Goal: Check status: Check status

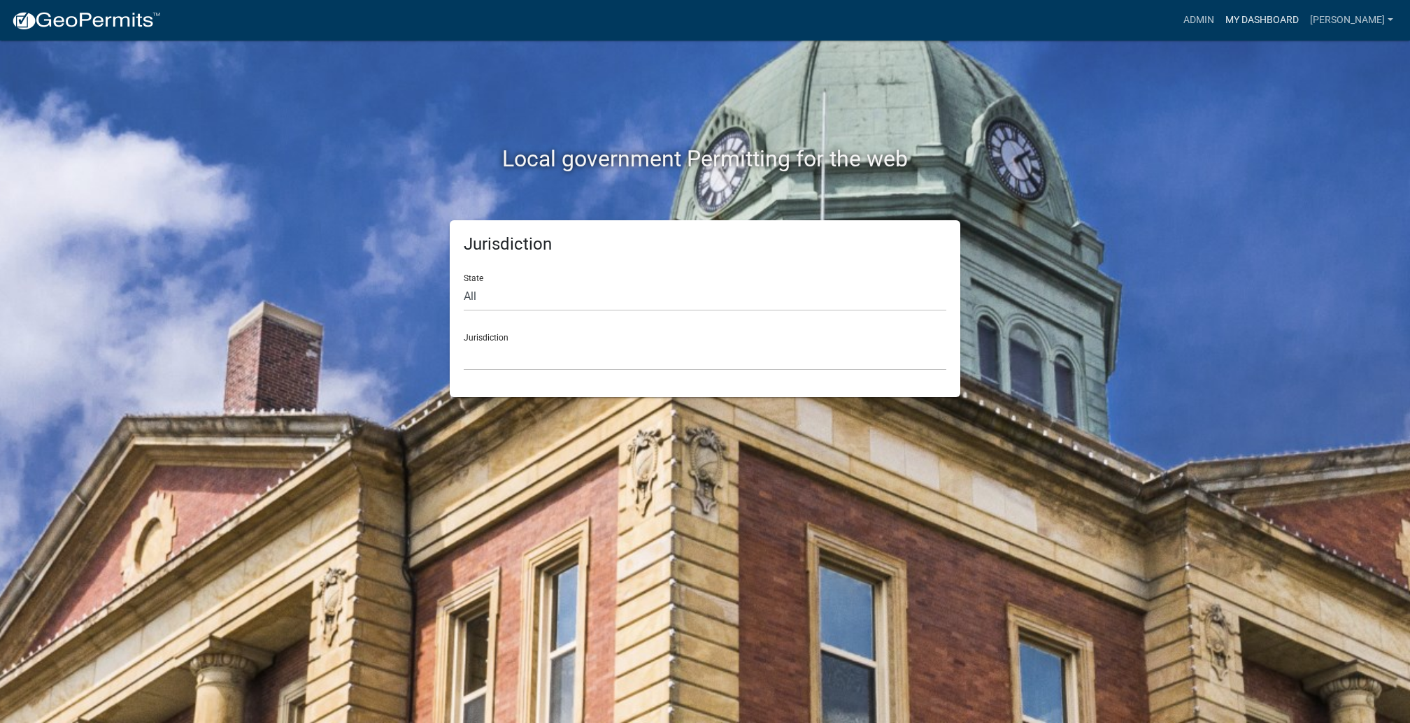
click at [1247, 34] on link "My Dashboard" at bounding box center [1261, 20] width 85 height 27
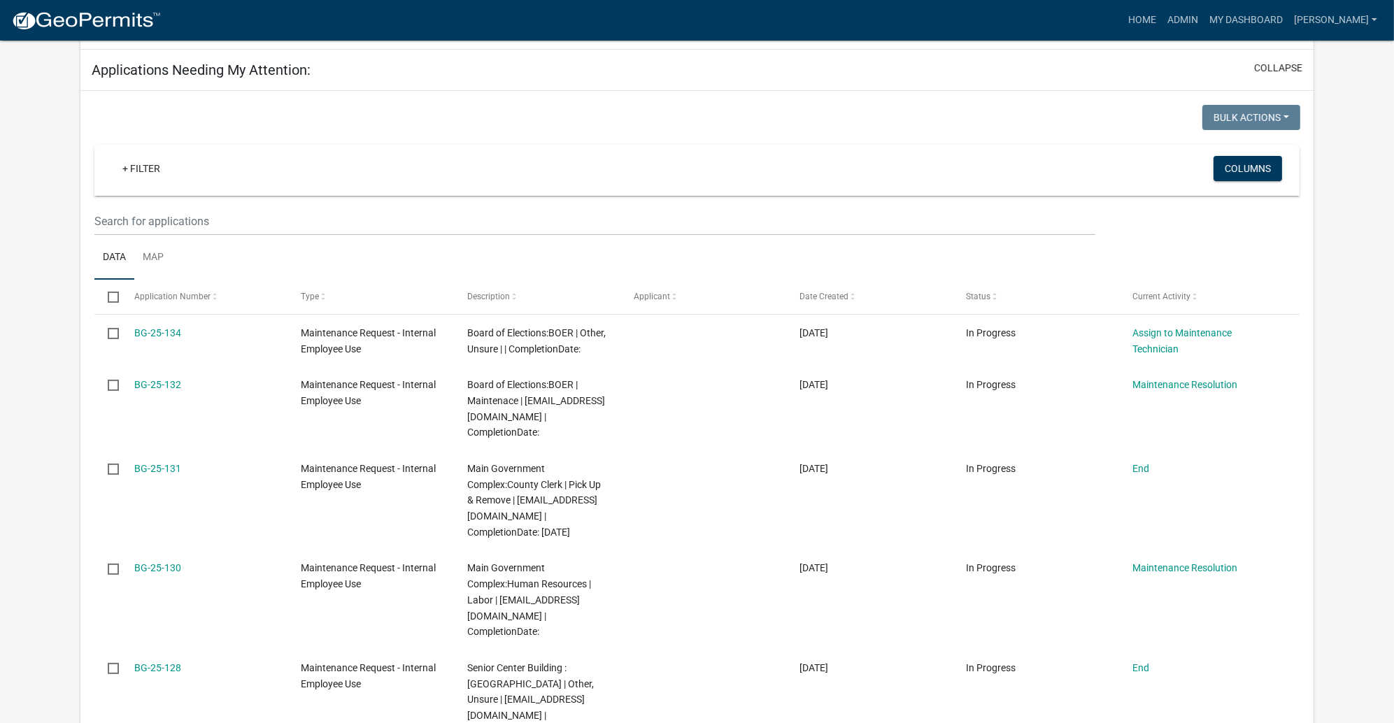
scroll to position [248, 0]
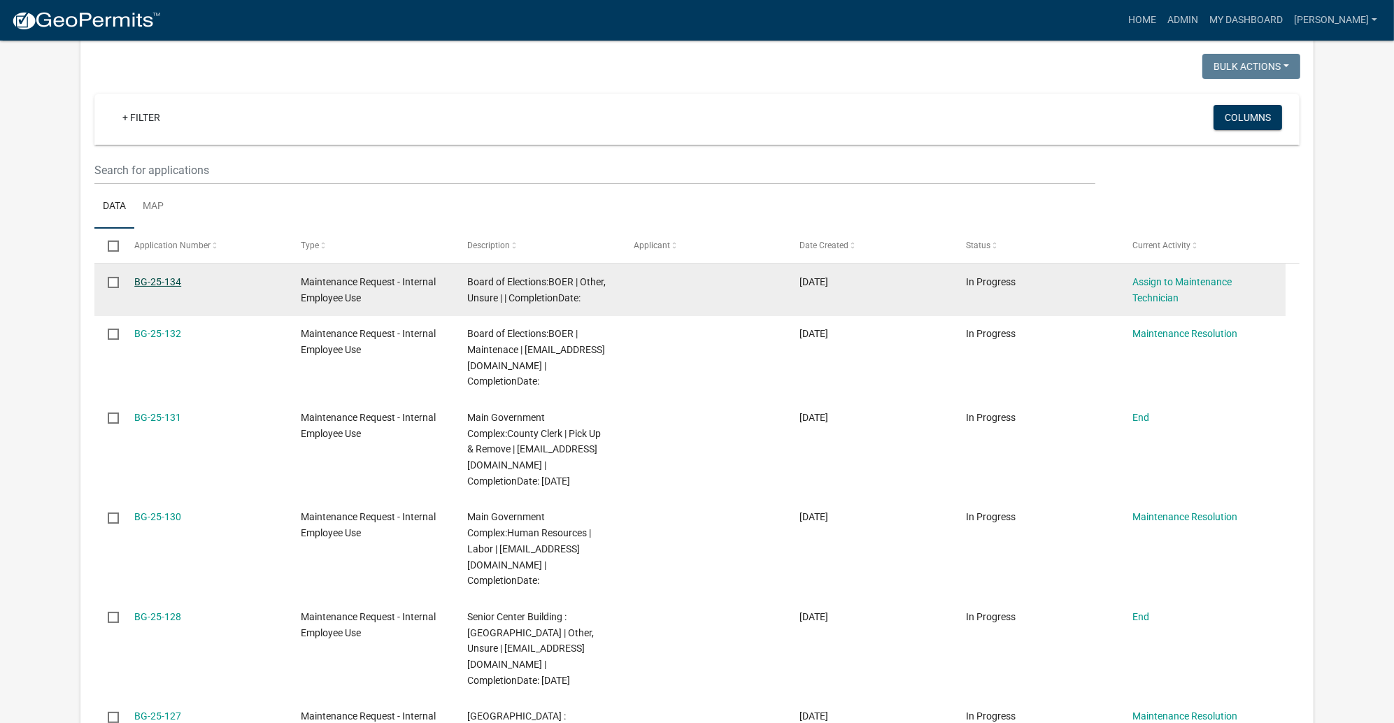
click at [181, 287] on link "BG-25-134" at bounding box center [157, 281] width 47 height 11
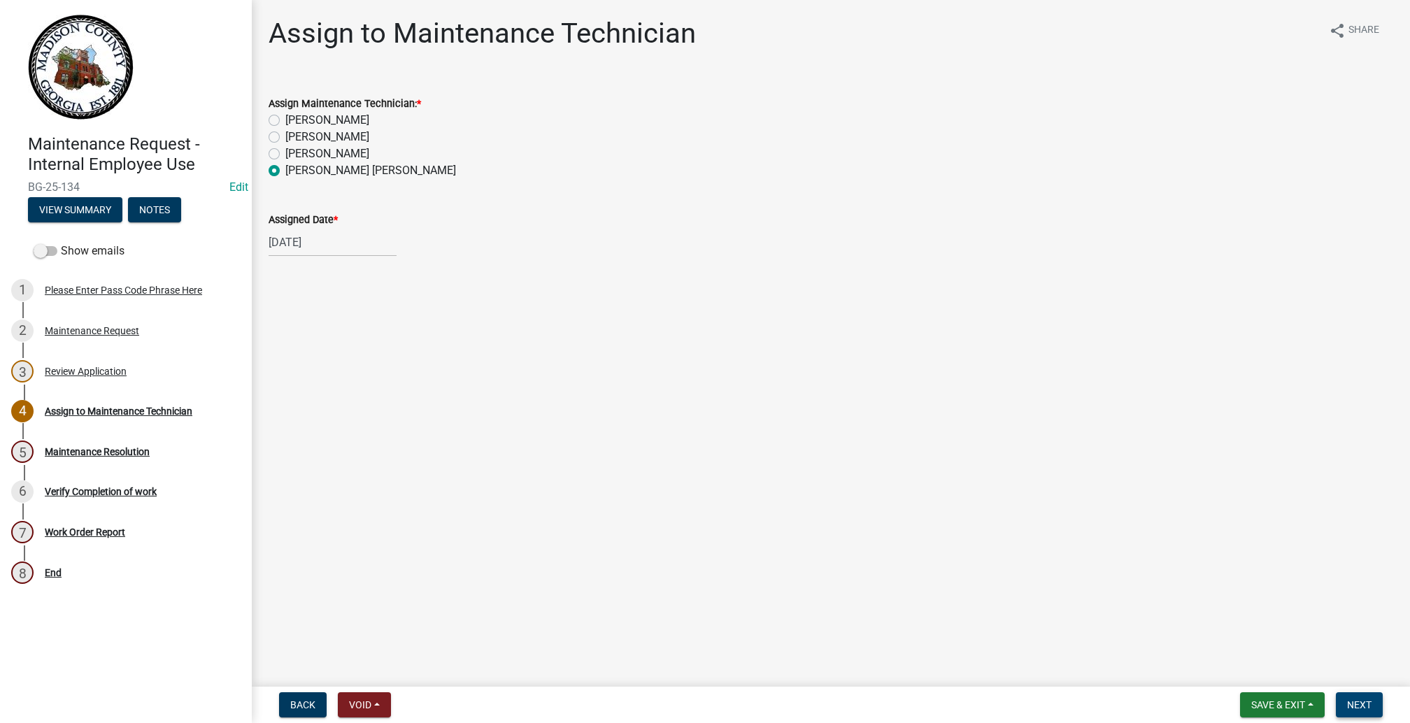
click at [1336, 692] on button "Next" at bounding box center [1359, 704] width 47 height 25
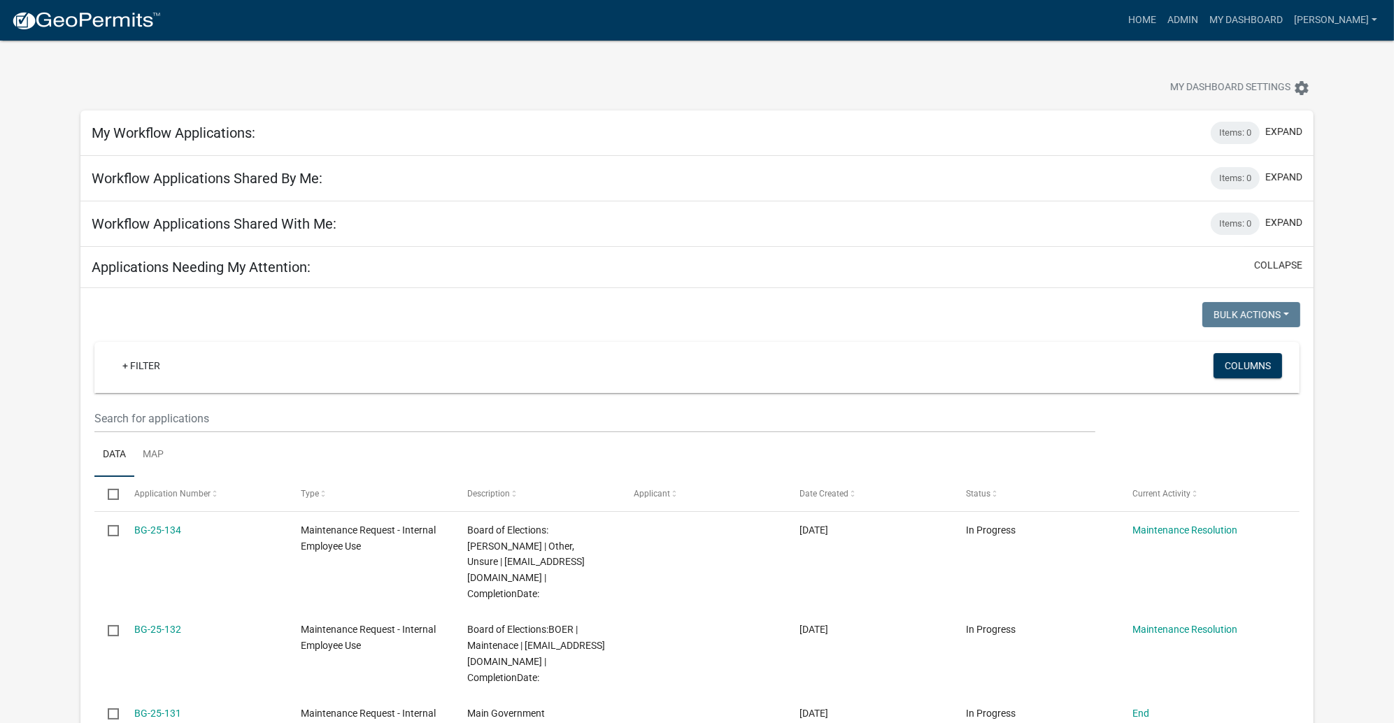
click at [735, 105] on div at bounding box center [435, 89] width 731 height 31
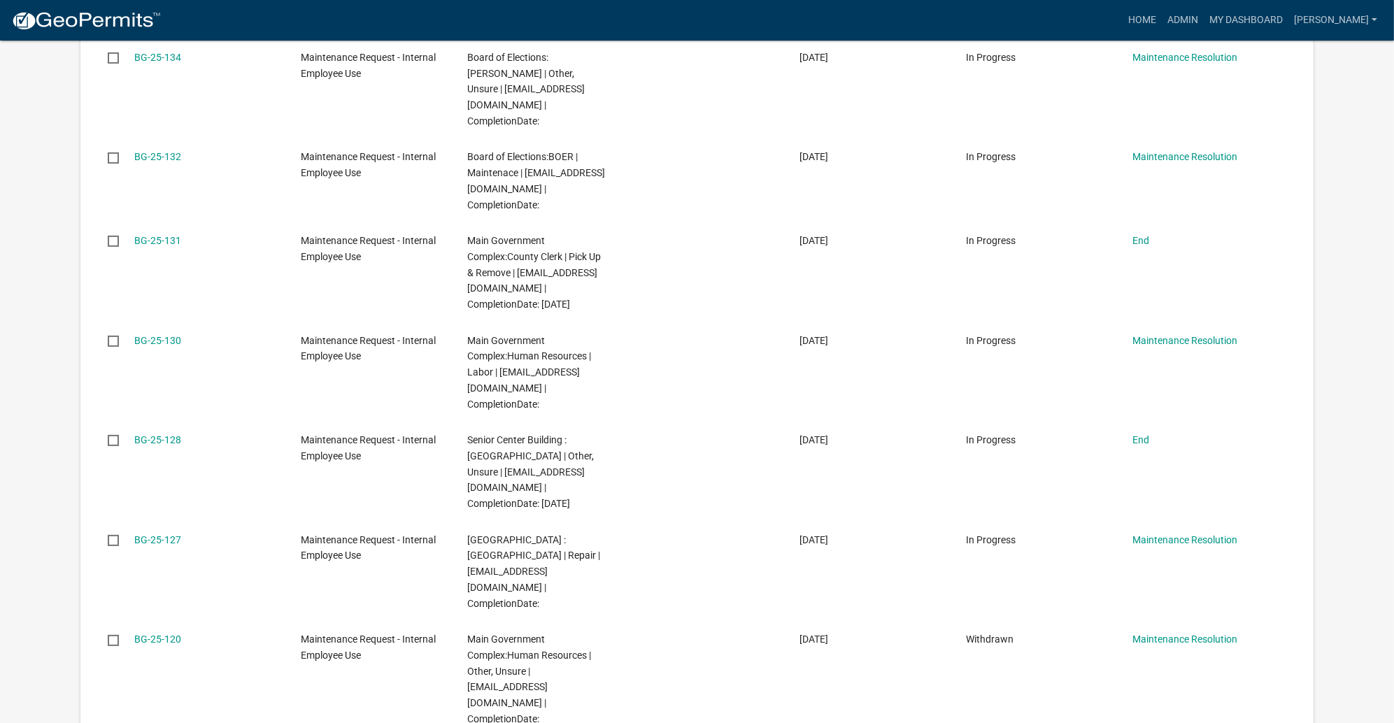
scroll to position [524, 0]
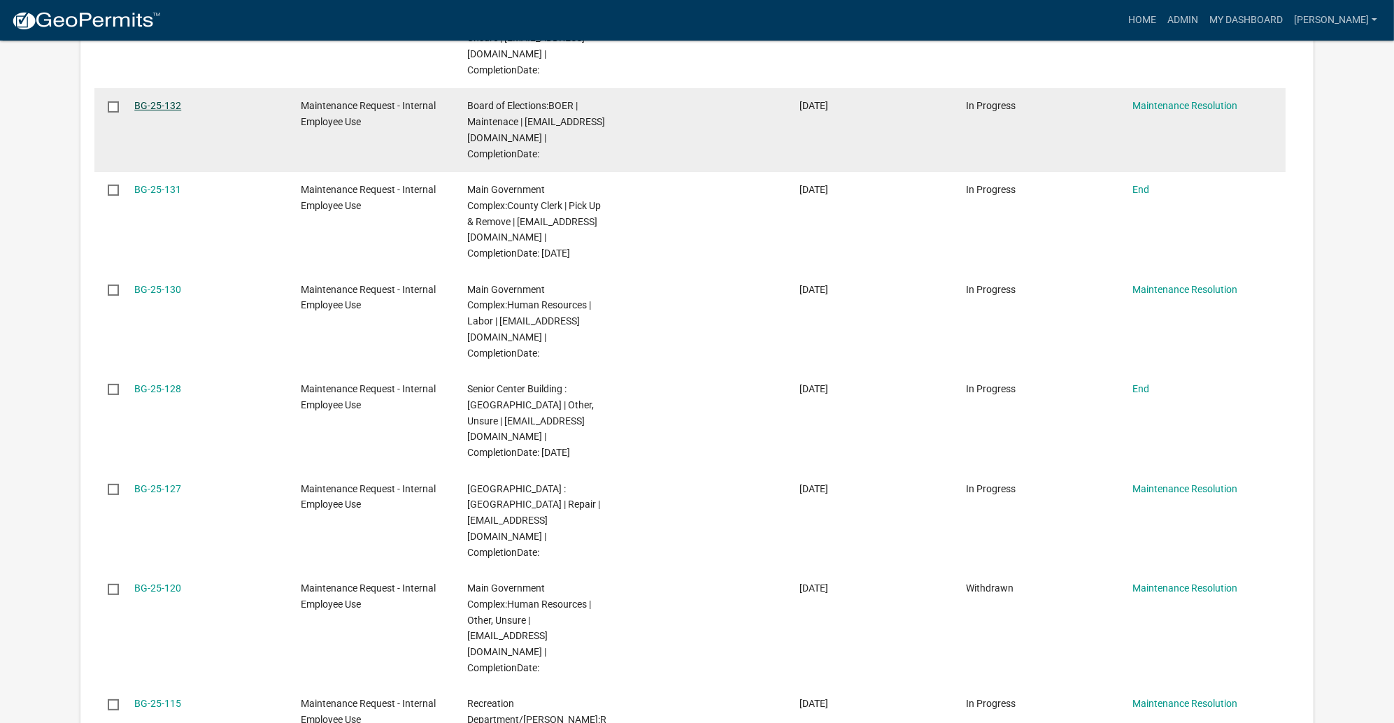
click at [181, 111] on link "BG-25-132" at bounding box center [157, 105] width 47 height 11
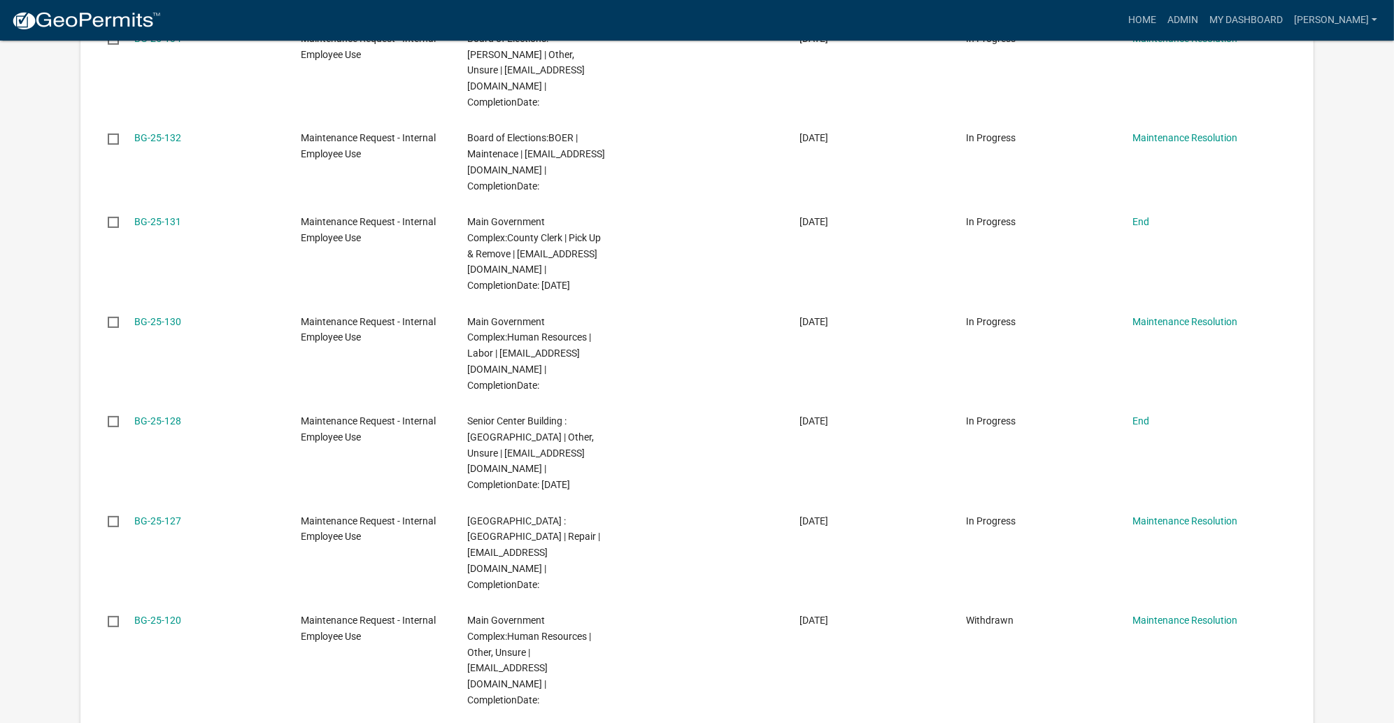
scroll to position [524, 0]
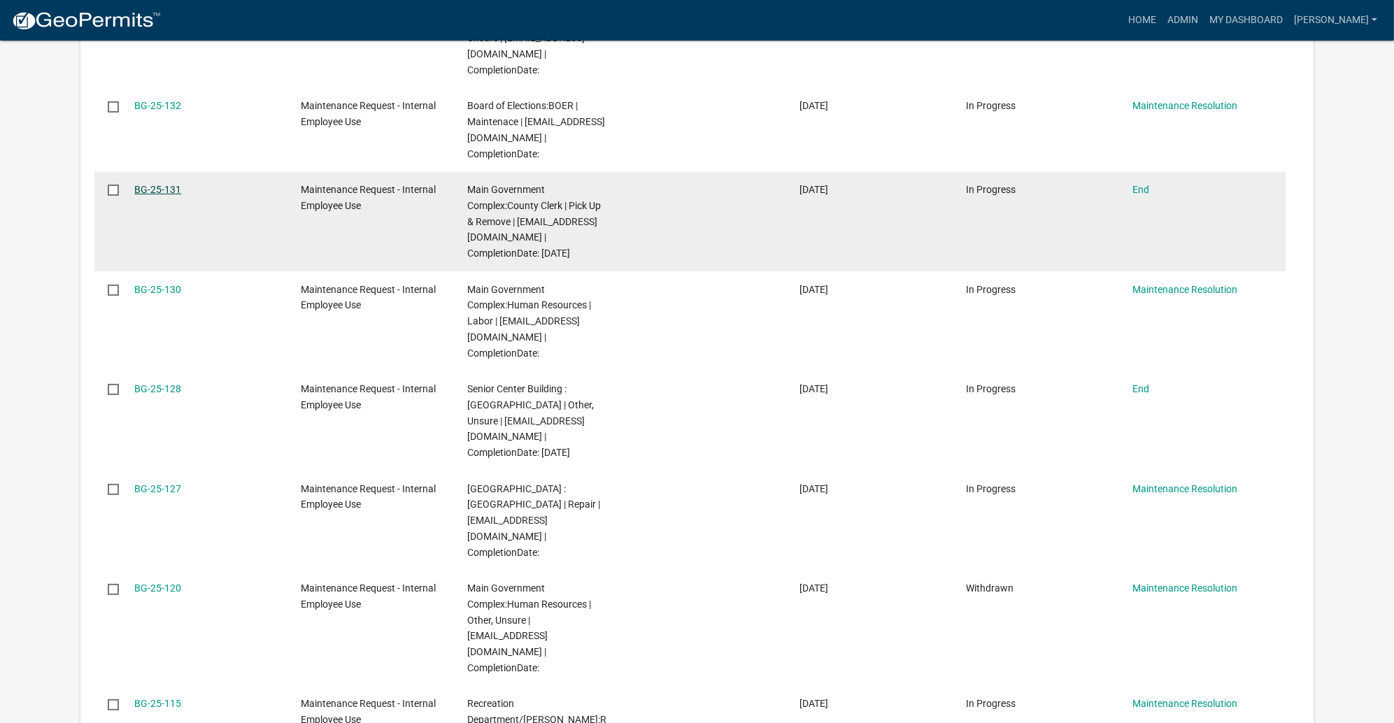
click at [178, 195] on link "BG-25-131" at bounding box center [157, 189] width 47 height 11
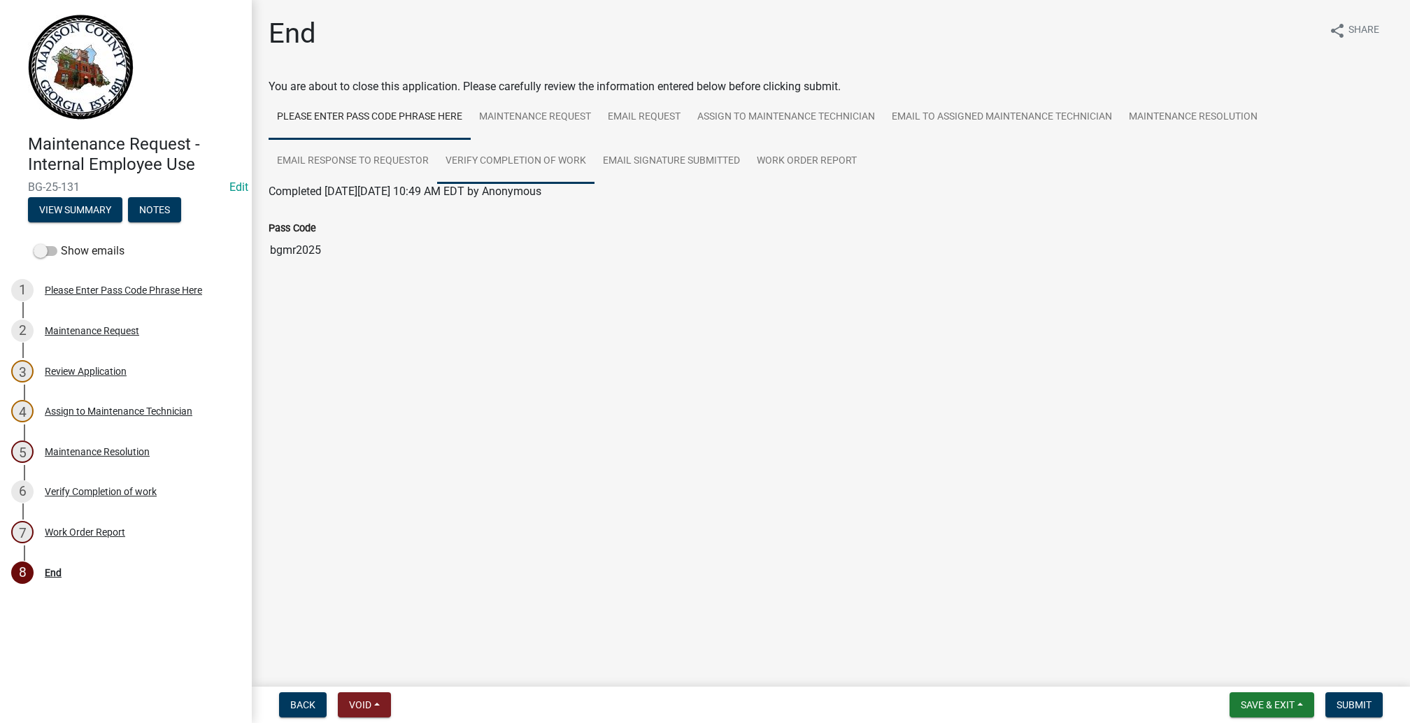
click at [594, 184] on link "Verify Completion of work" at bounding box center [515, 161] width 157 height 45
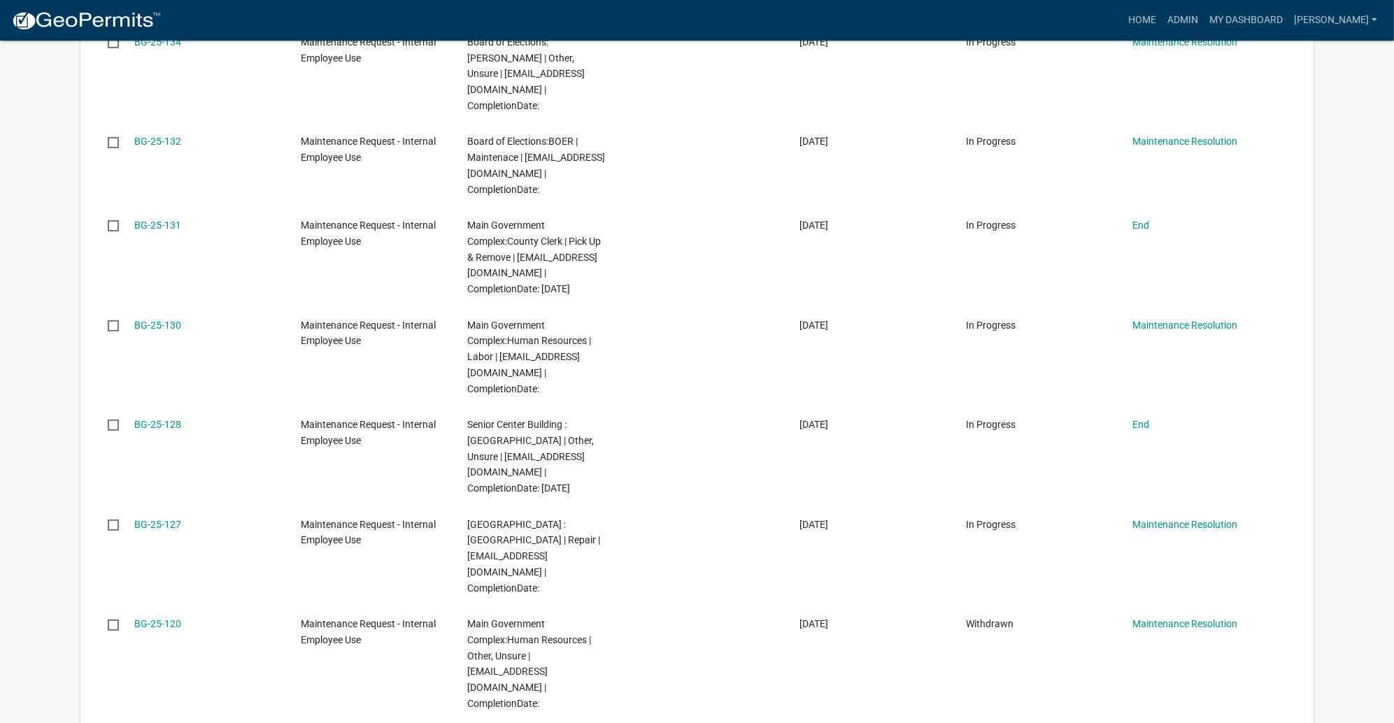
scroll to position [524, 0]
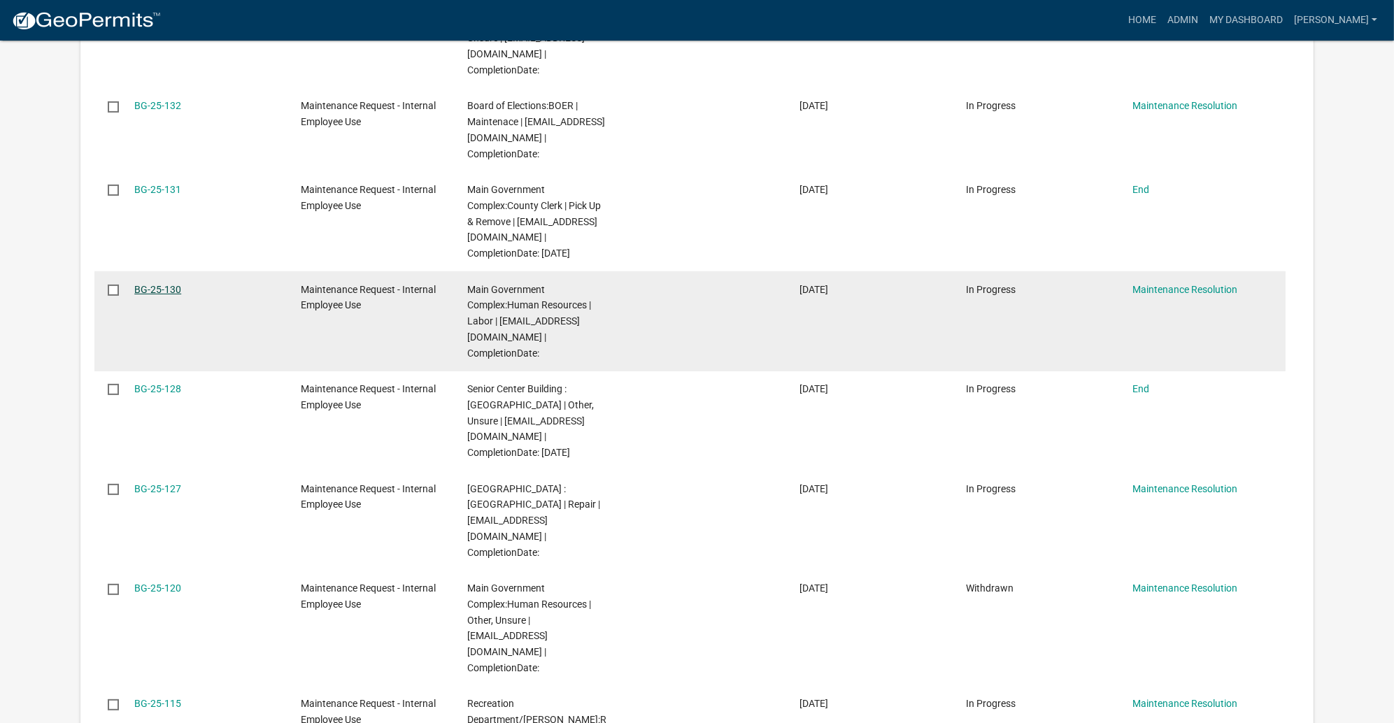
drag, startPoint x: 180, startPoint y: 528, endPoint x: 191, endPoint y: 528, distance: 11.2
click at [181, 295] on link "BG-25-130" at bounding box center [157, 289] width 47 height 11
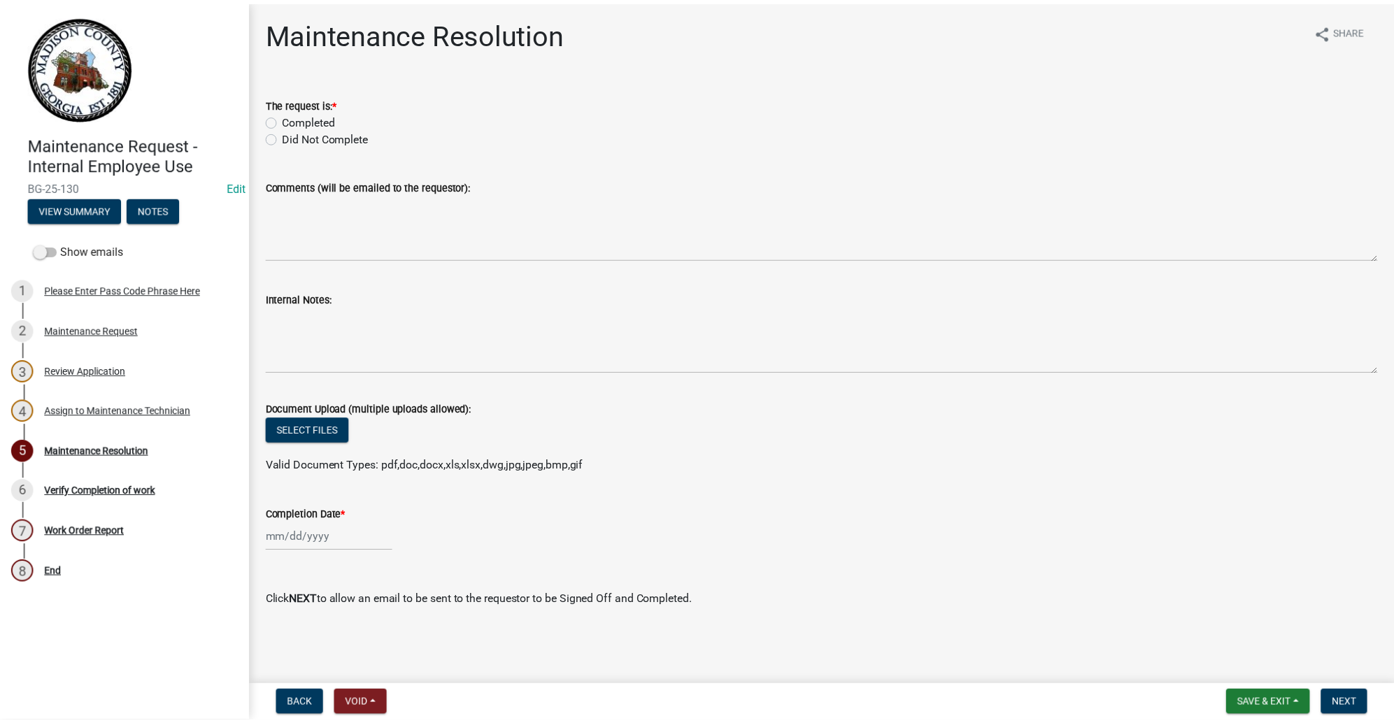
scroll to position [310, 0]
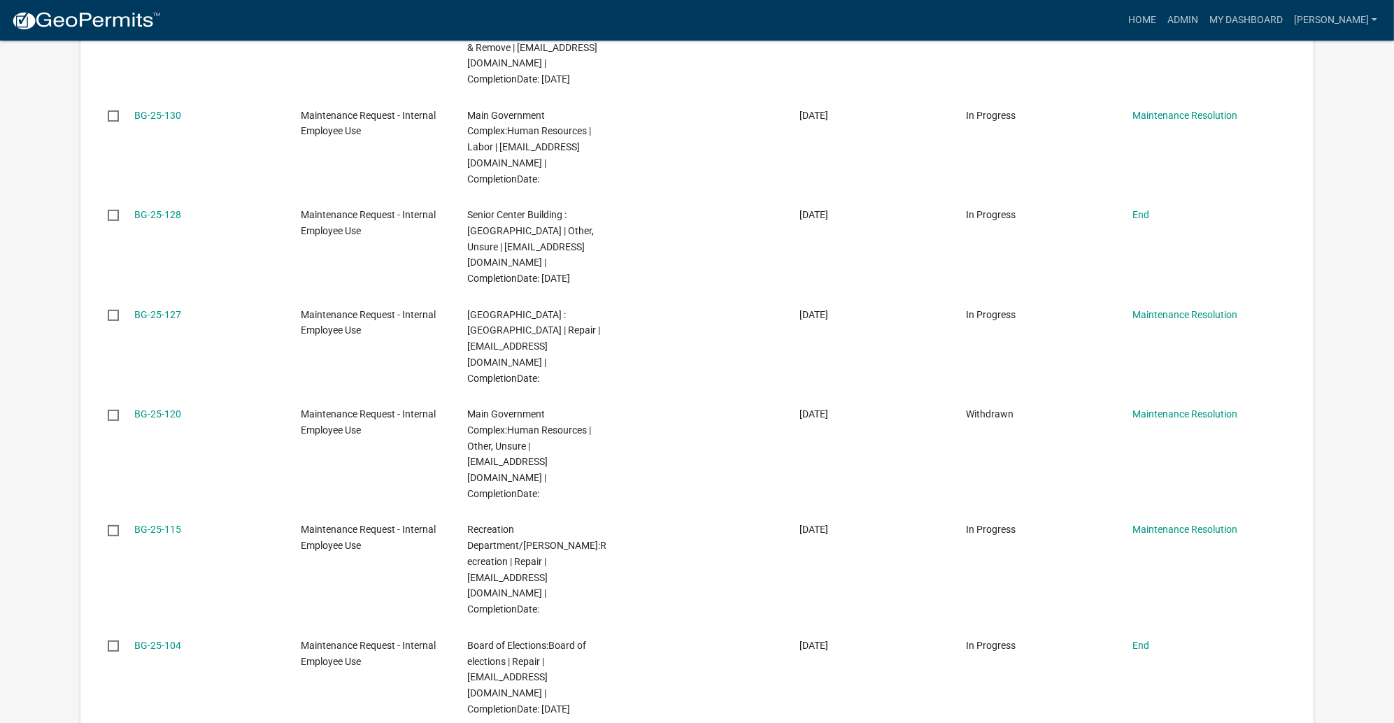
scroll to position [734, 0]
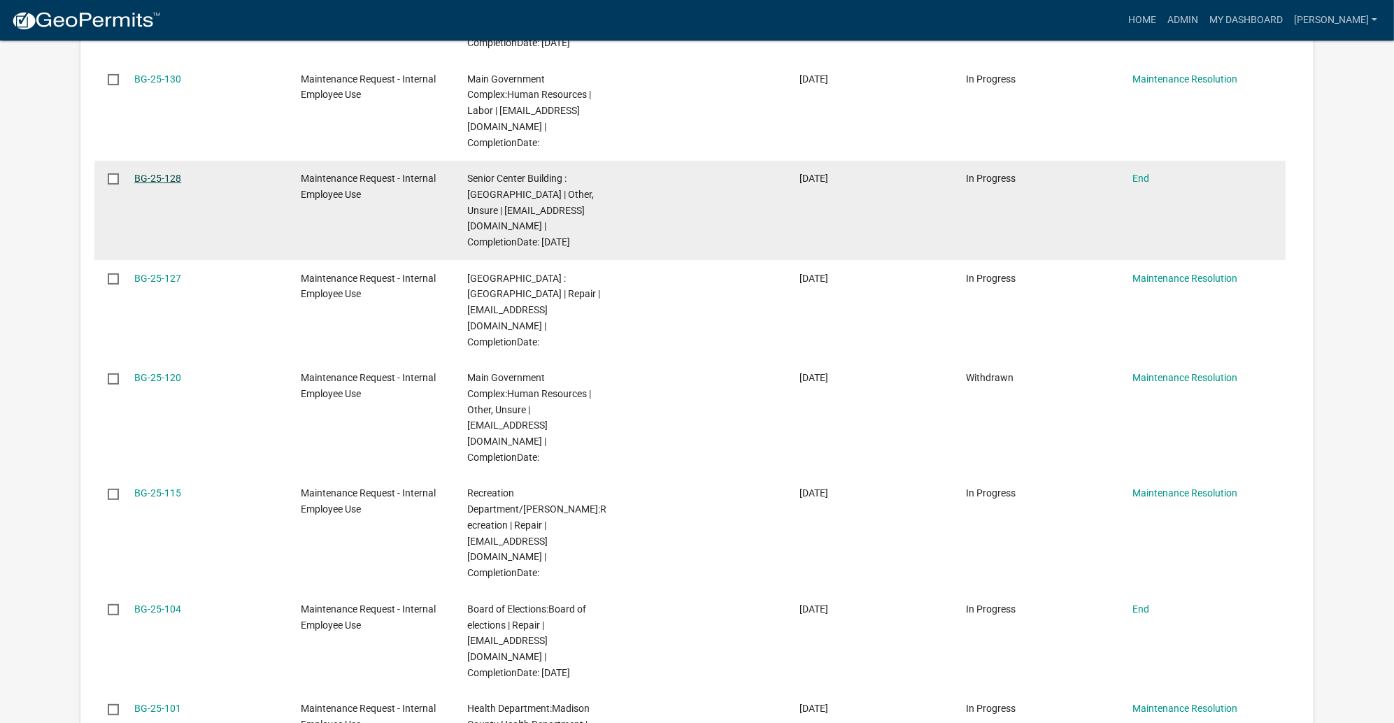
click at [181, 184] on link "BG-25-128" at bounding box center [157, 178] width 47 height 11
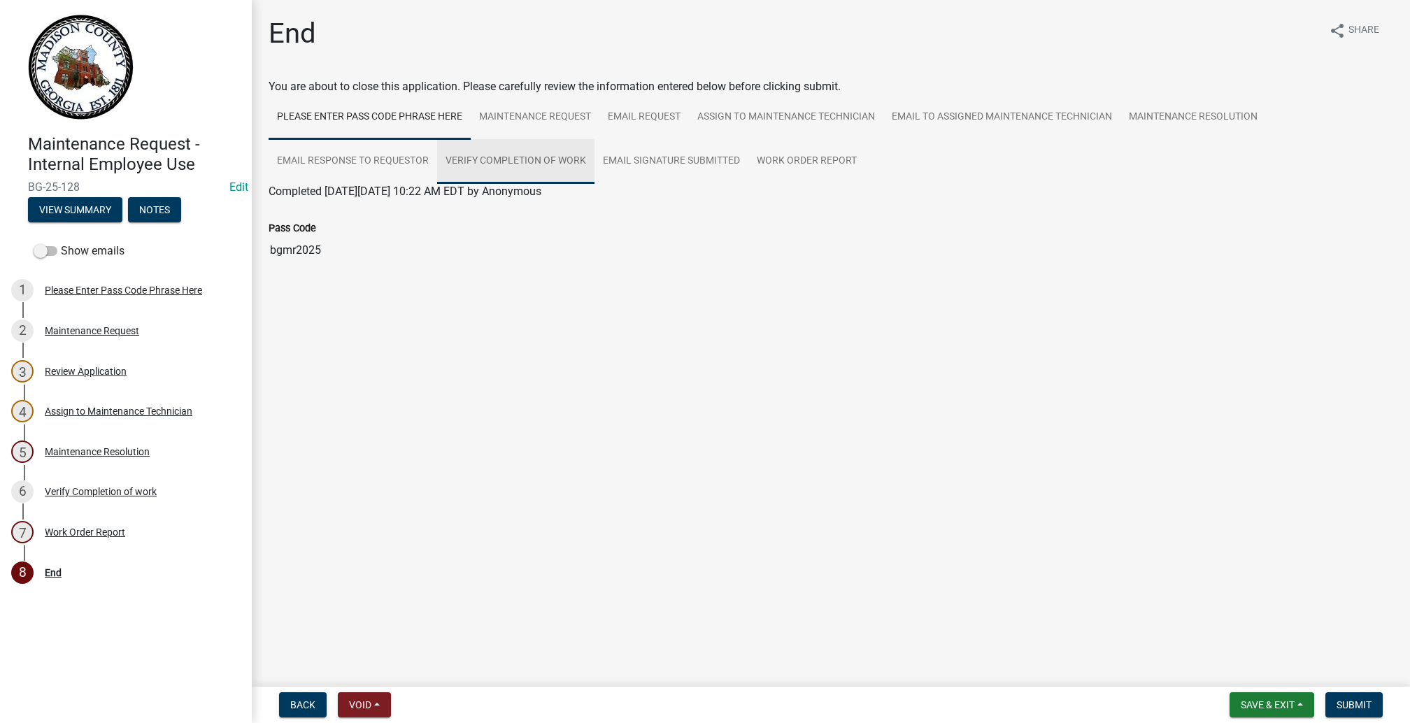
click at [594, 184] on link "Verify Completion of work" at bounding box center [515, 161] width 157 height 45
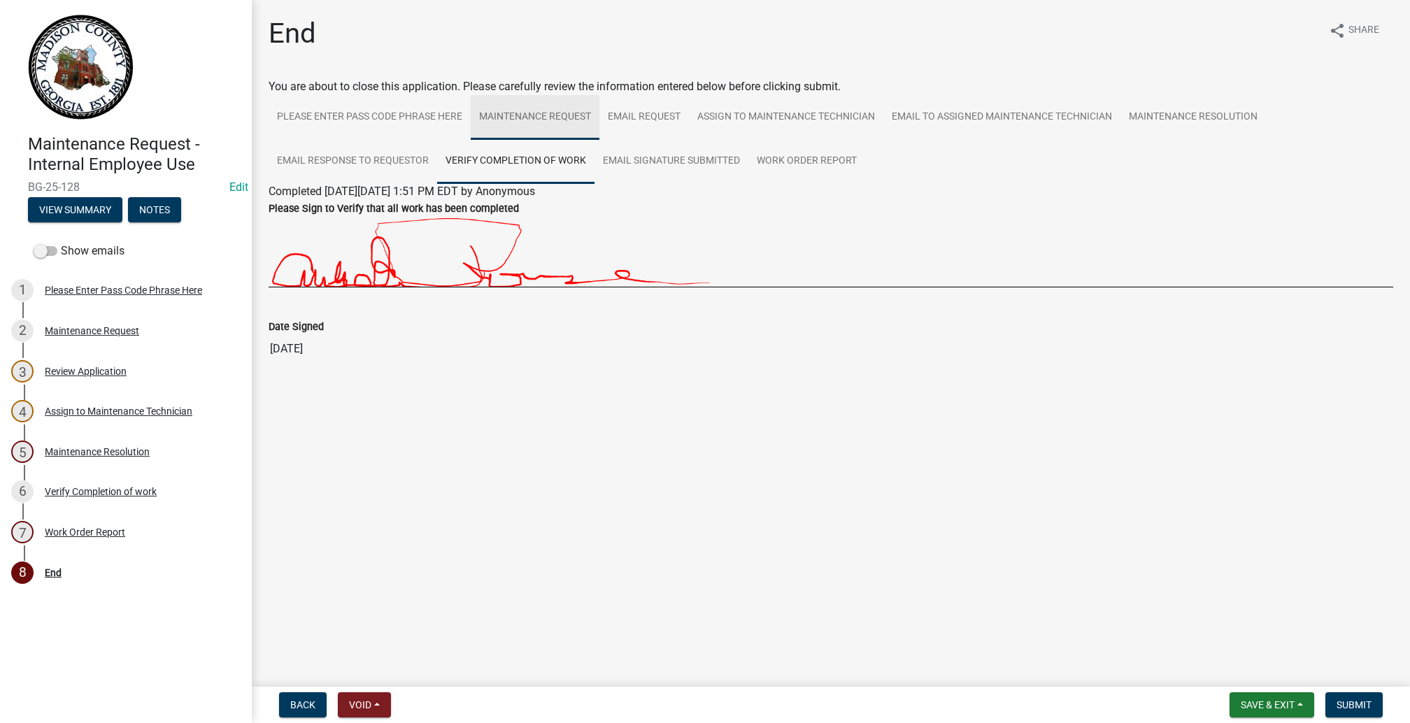
click at [599, 140] on link "Maintenance Request" at bounding box center [535, 117] width 129 height 45
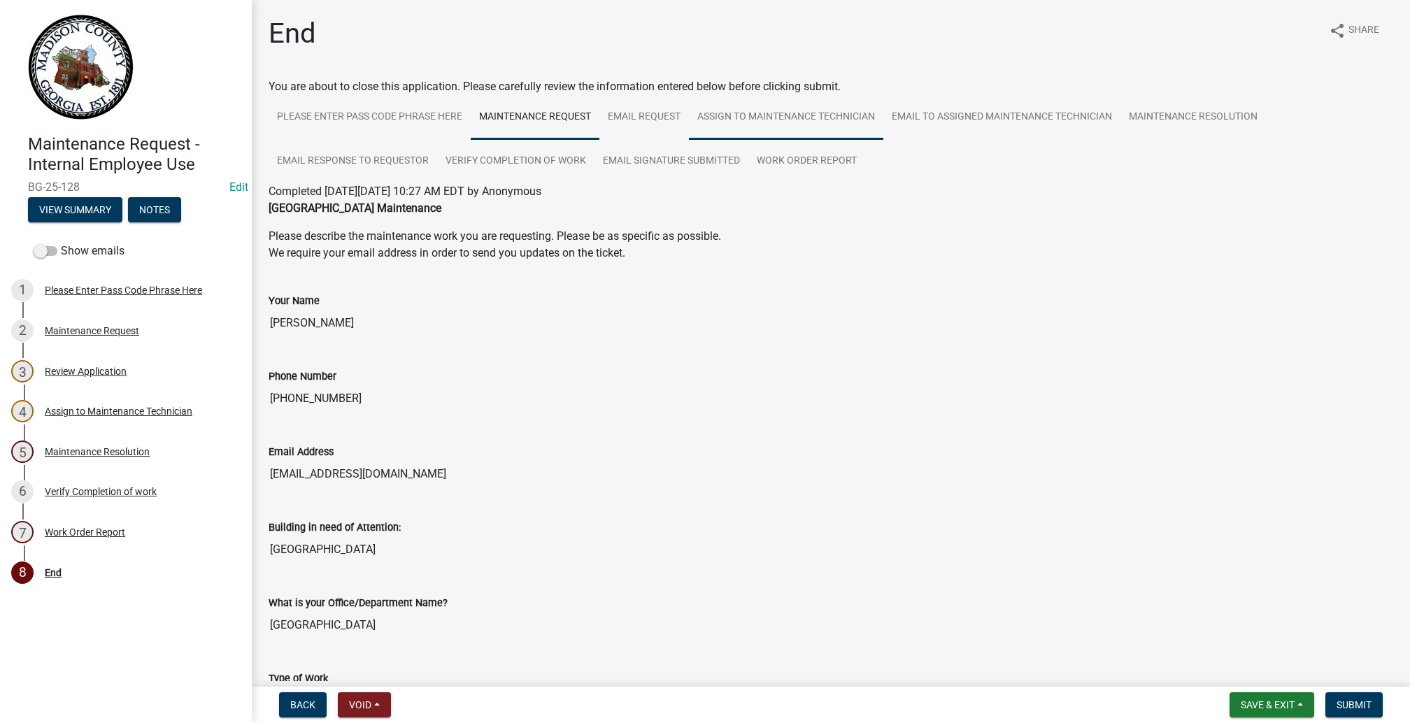
click at [883, 140] on link "Assign to Maintenance Technician" at bounding box center [786, 117] width 194 height 45
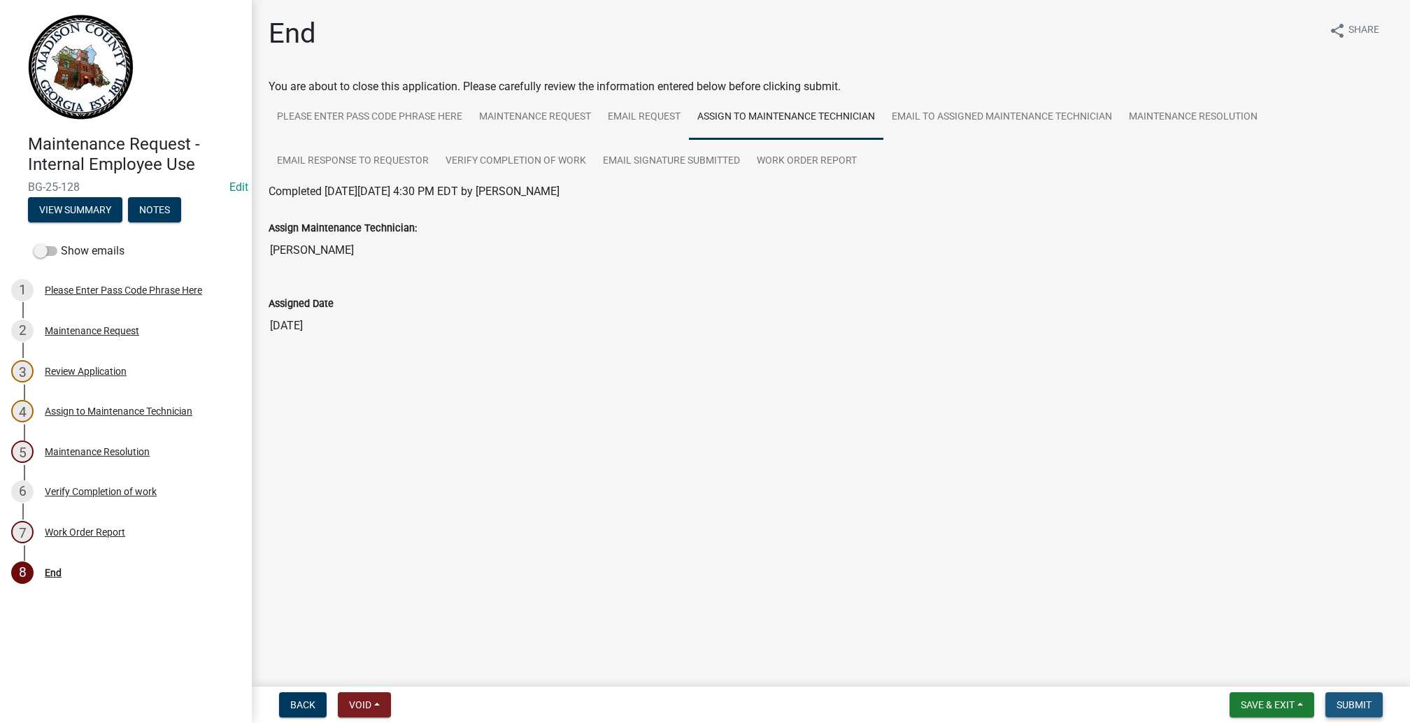
click at [1336, 699] on span "Submit" at bounding box center [1353, 704] width 35 height 11
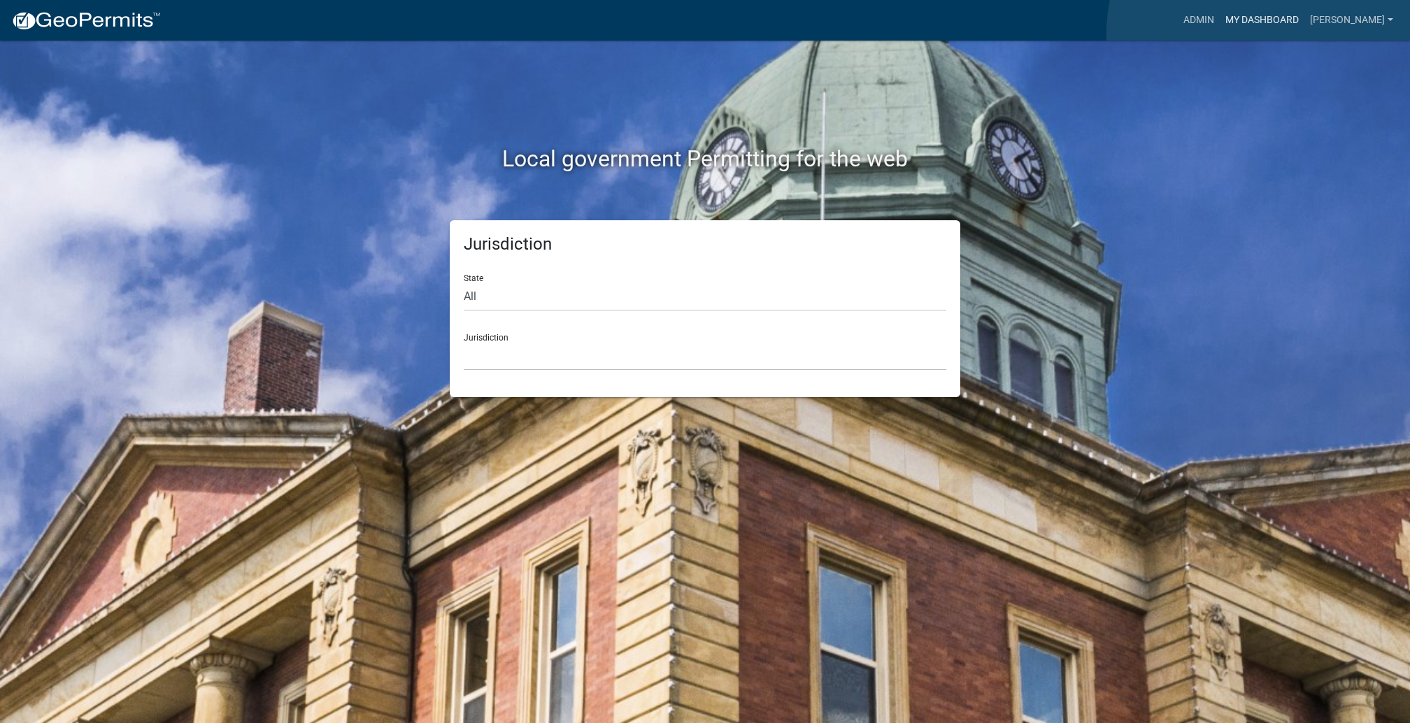
click at [1266, 33] on link "My Dashboard" at bounding box center [1261, 20] width 85 height 27
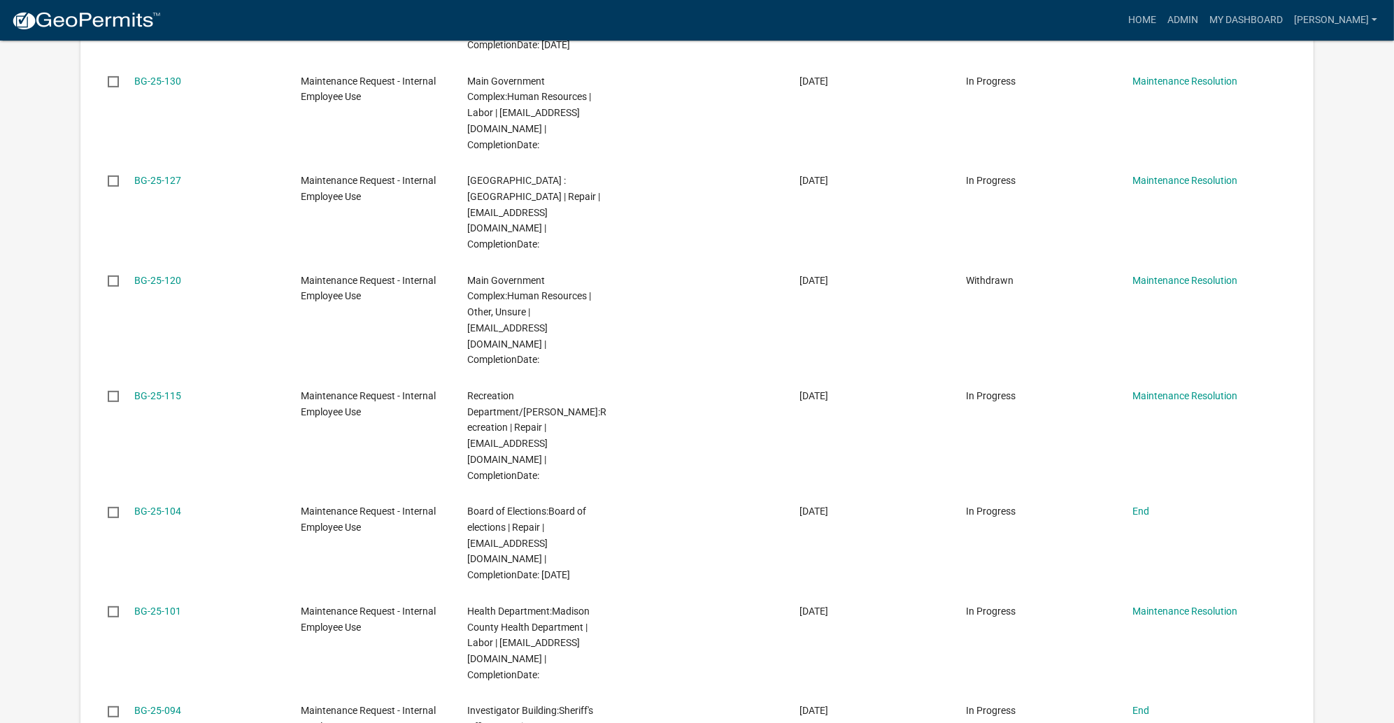
scroll to position [734, 0]
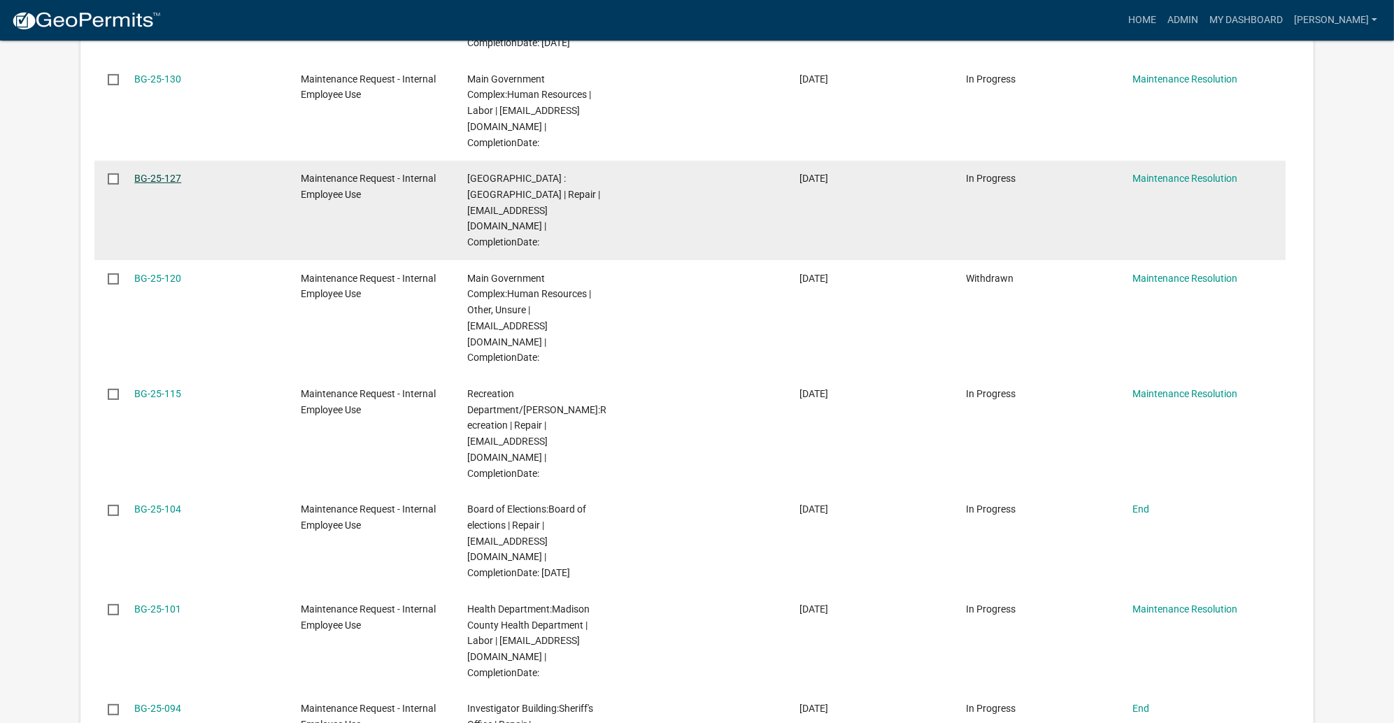
click at [181, 184] on link "BG-25-127" at bounding box center [157, 178] width 47 height 11
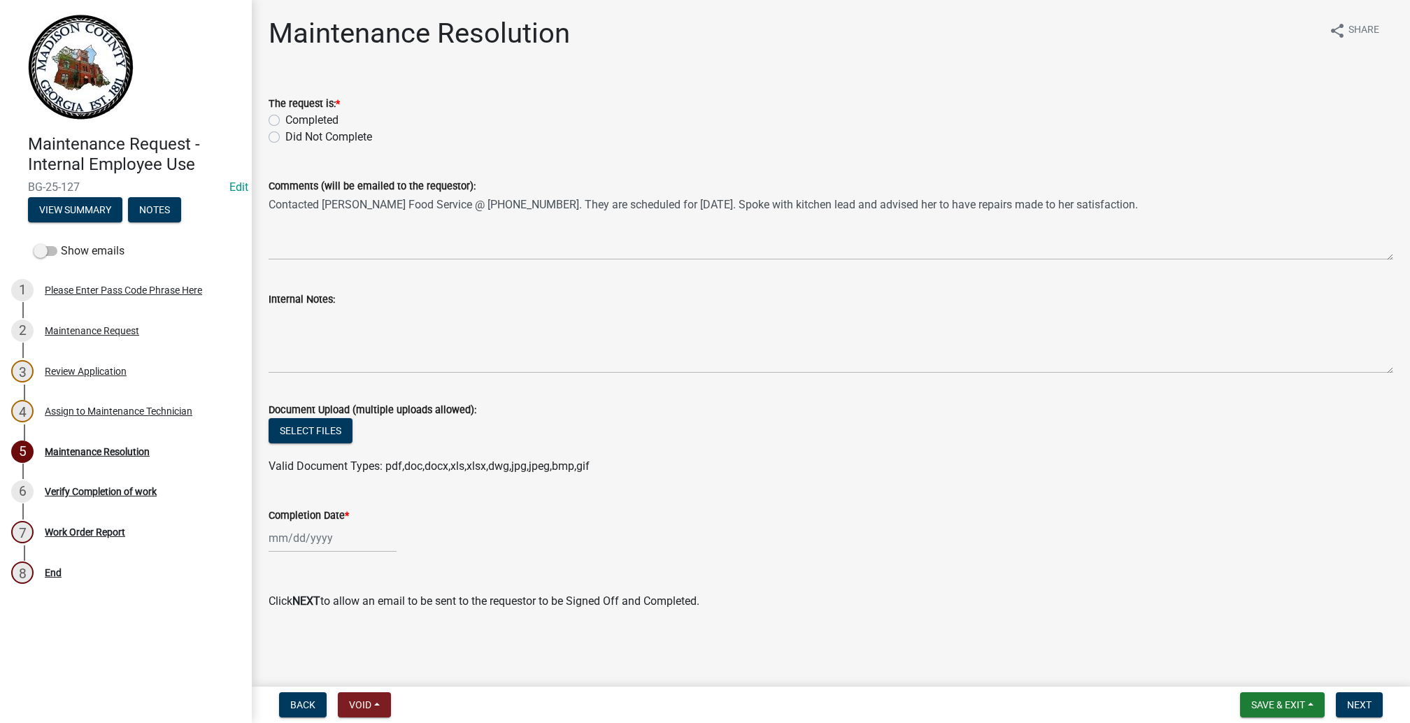
scroll to position [310, 0]
click at [135, 336] on div "Maintenance Request" at bounding box center [92, 331] width 94 height 10
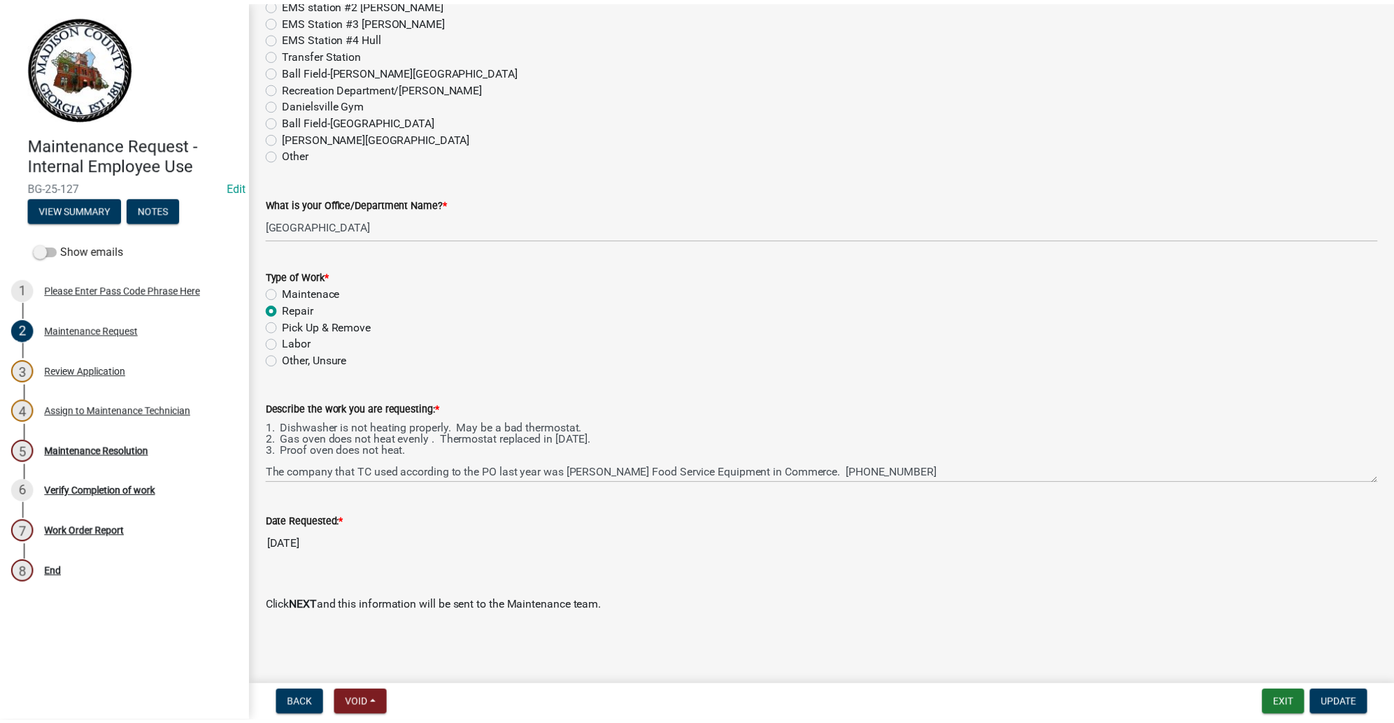
scroll to position [1258, 0]
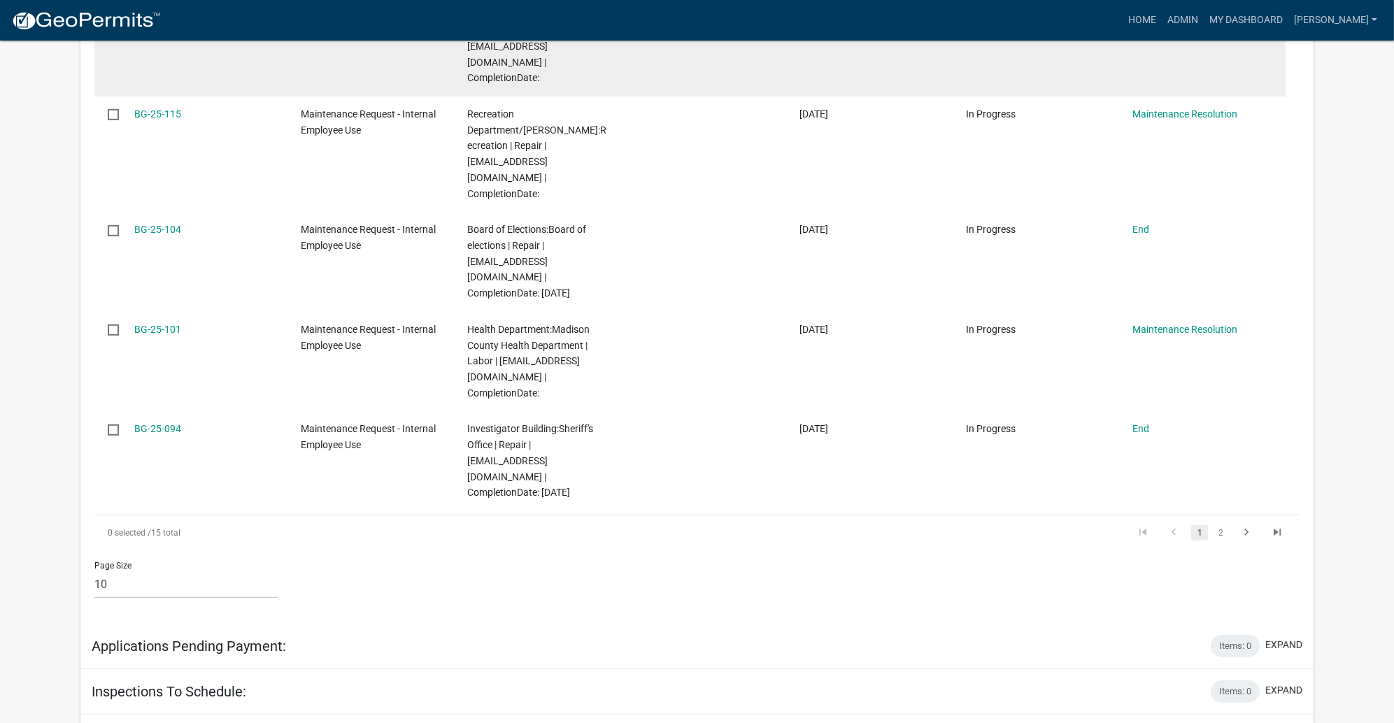
scroll to position [1048, 0]
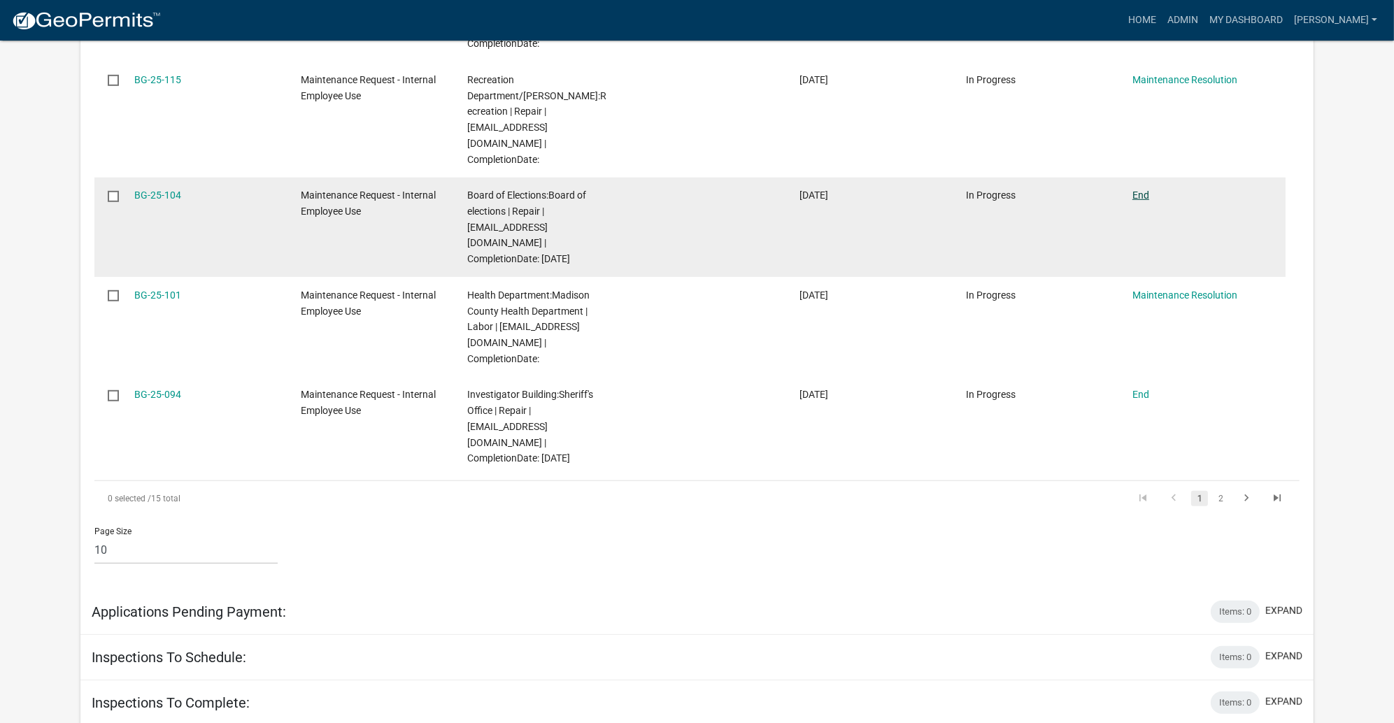
click at [1149, 201] on link "End" at bounding box center [1140, 194] width 17 height 11
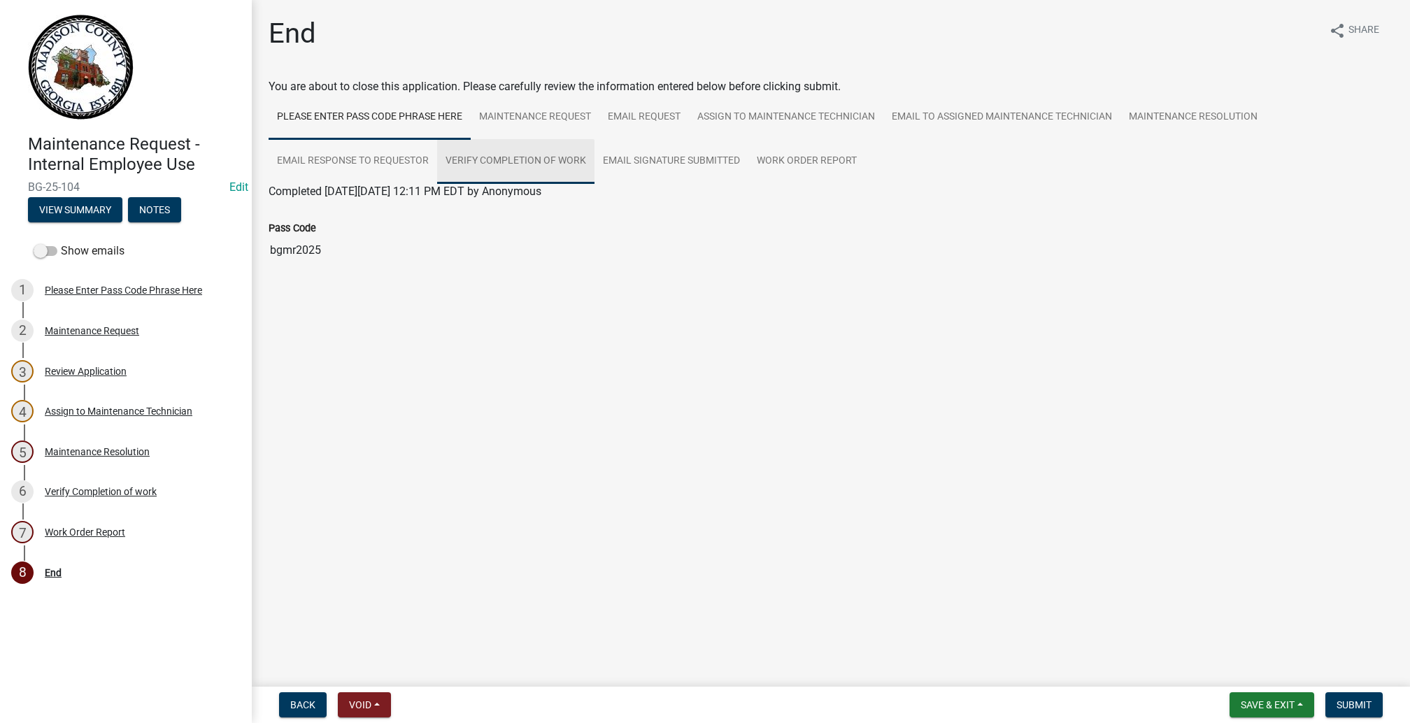
click at [594, 184] on link "Verify Completion of work" at bounding box center [515, 161] width 157 height 45
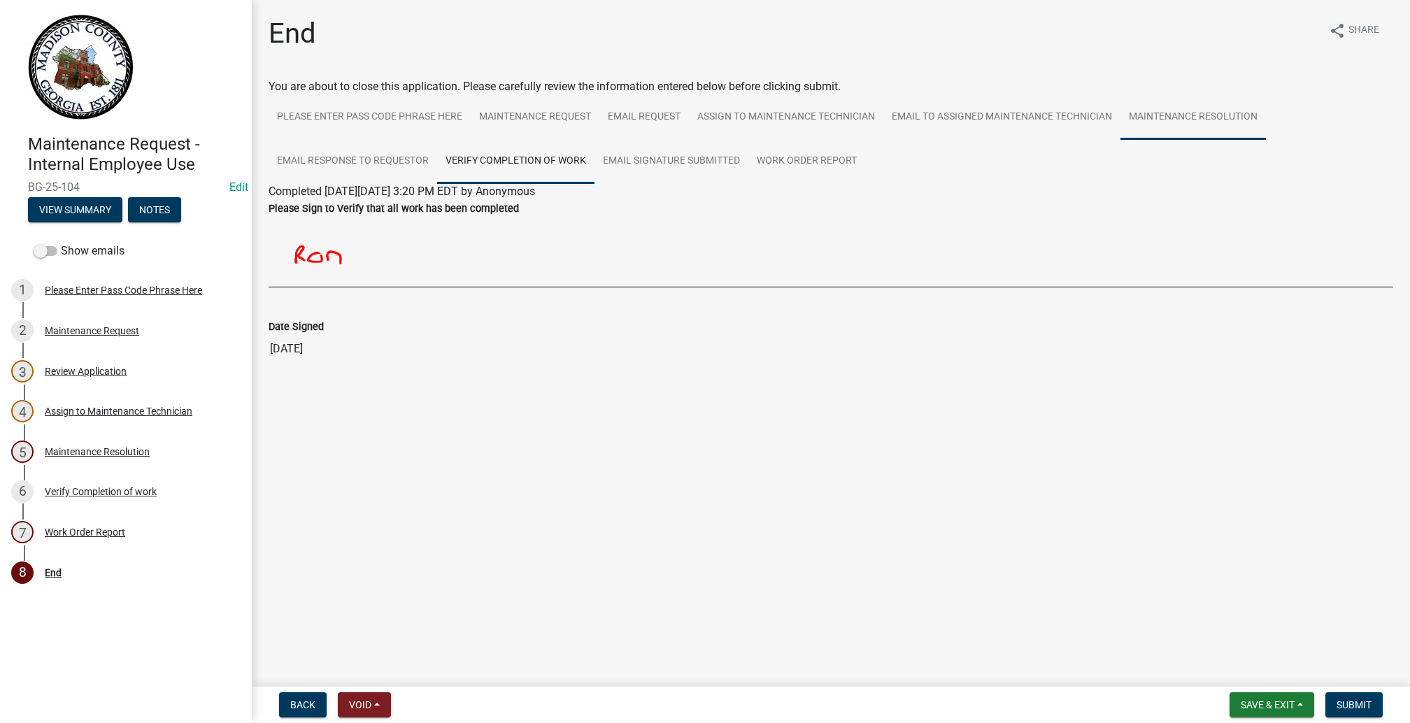
click at [1120, 140] on link "Maintenance Resolution" at bounding box center [1192, 117] width 145 height 45
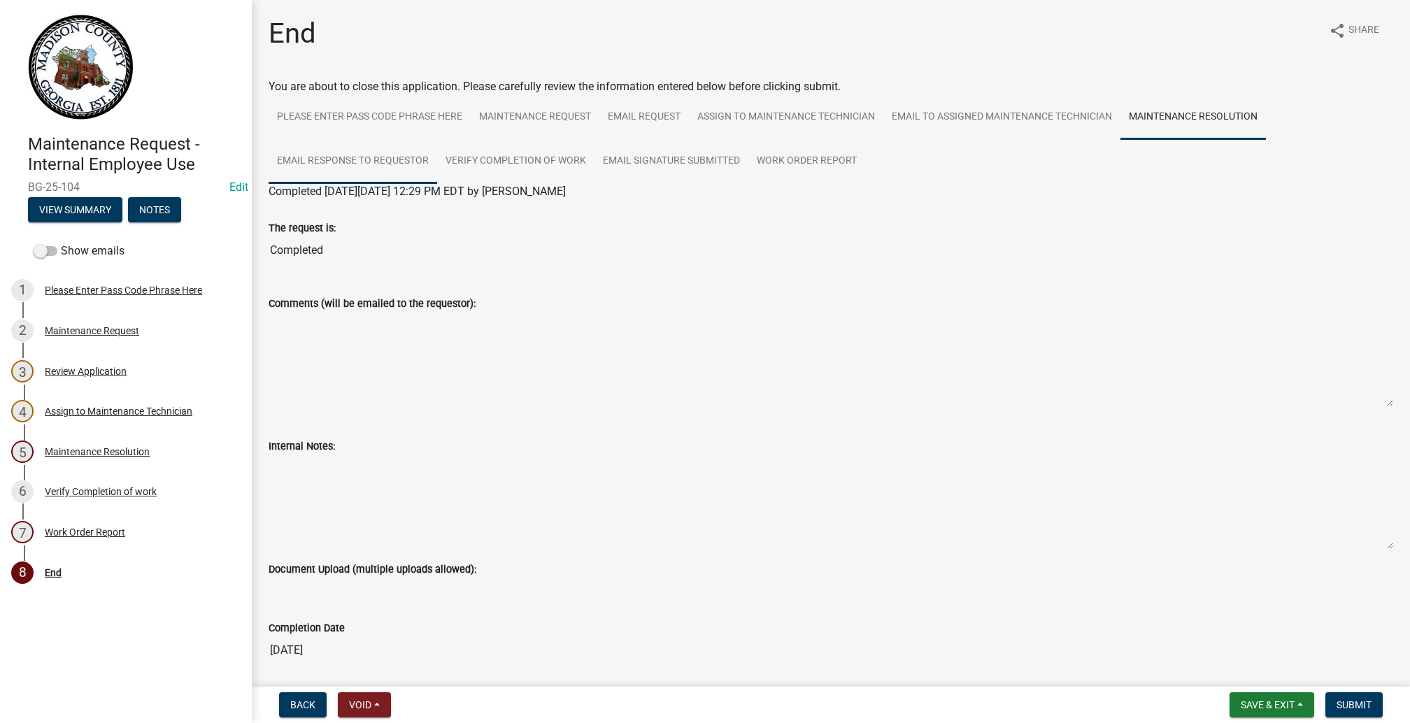
click at [437, 184] on link "Email Response to Requestor" at bounding box center [353, 161] width 169 height 45
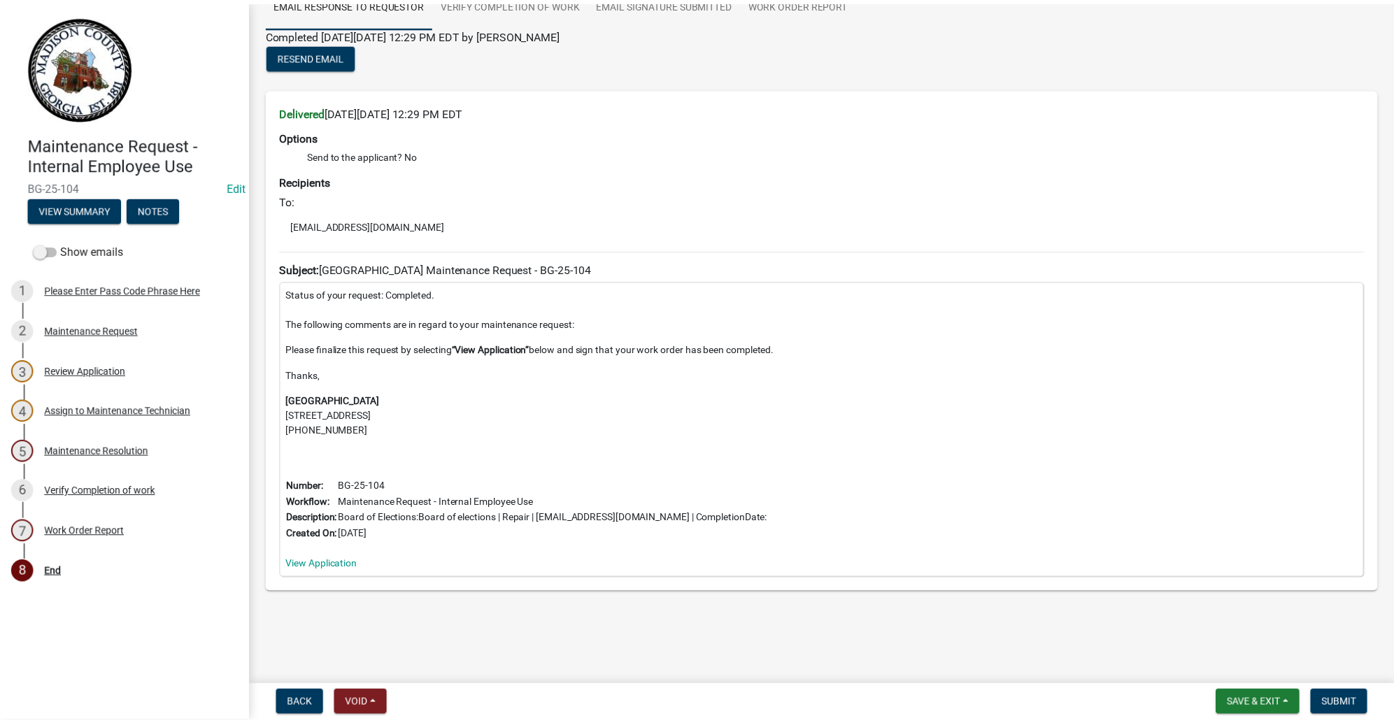
scroll to position [619, 0]
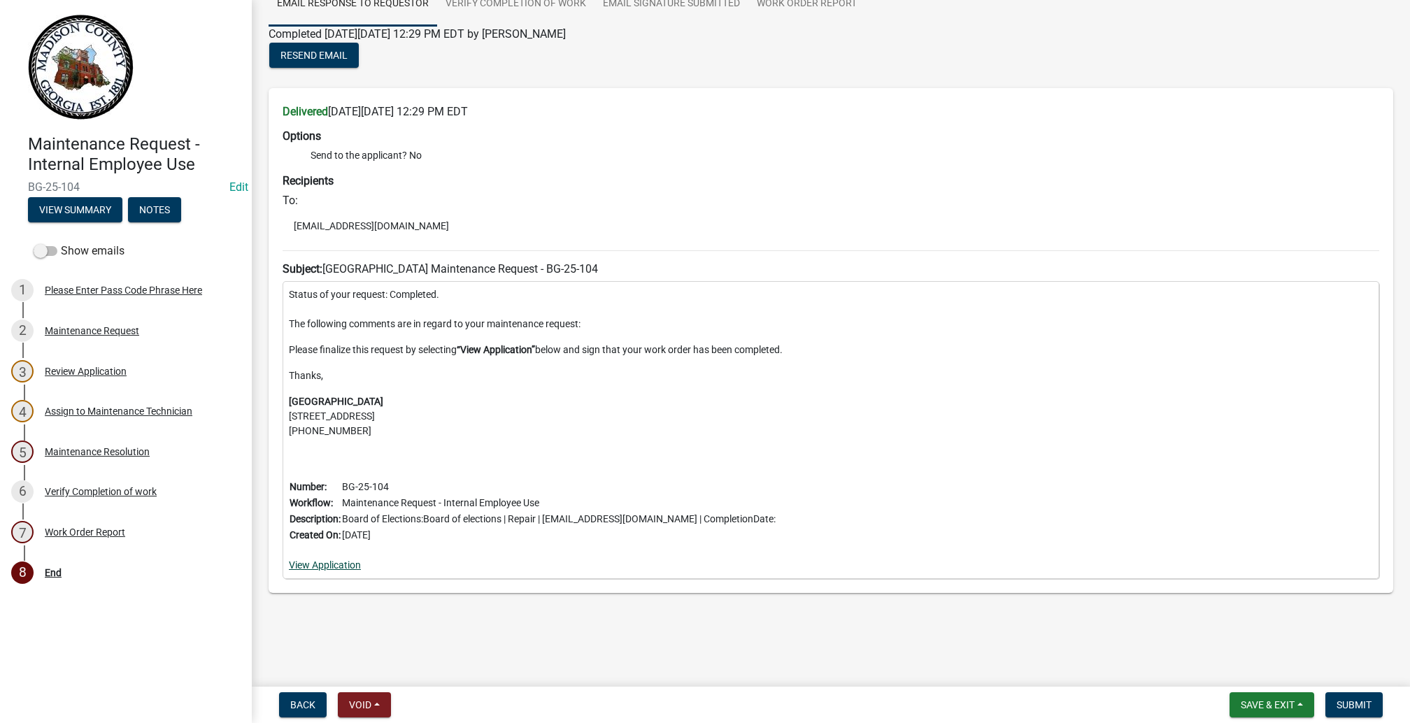
click at [343, 559] on link "View Application" at bounding box center [325, 564] width 72 height 11
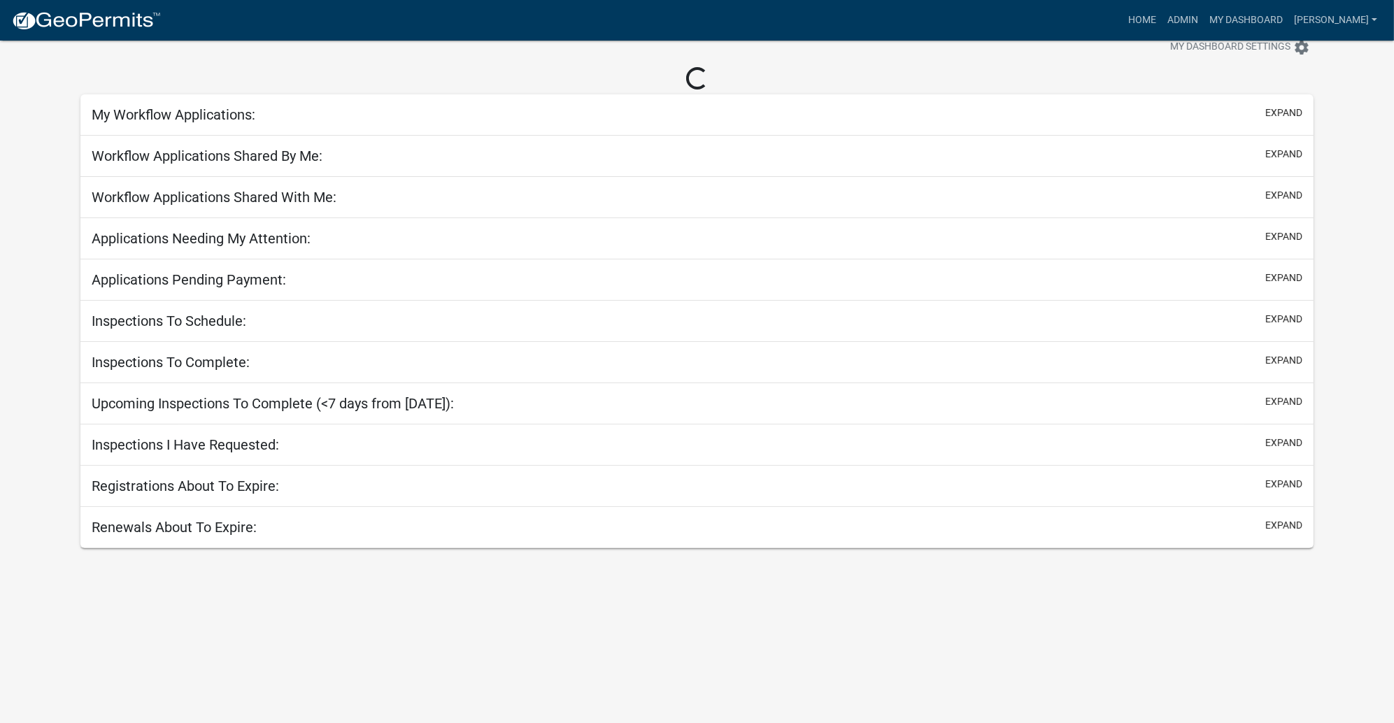
scroll to position [143, 0]
click at [1219, 20] on link "My Dashboard" at bounding box center [1245, 20] width 85 height 27
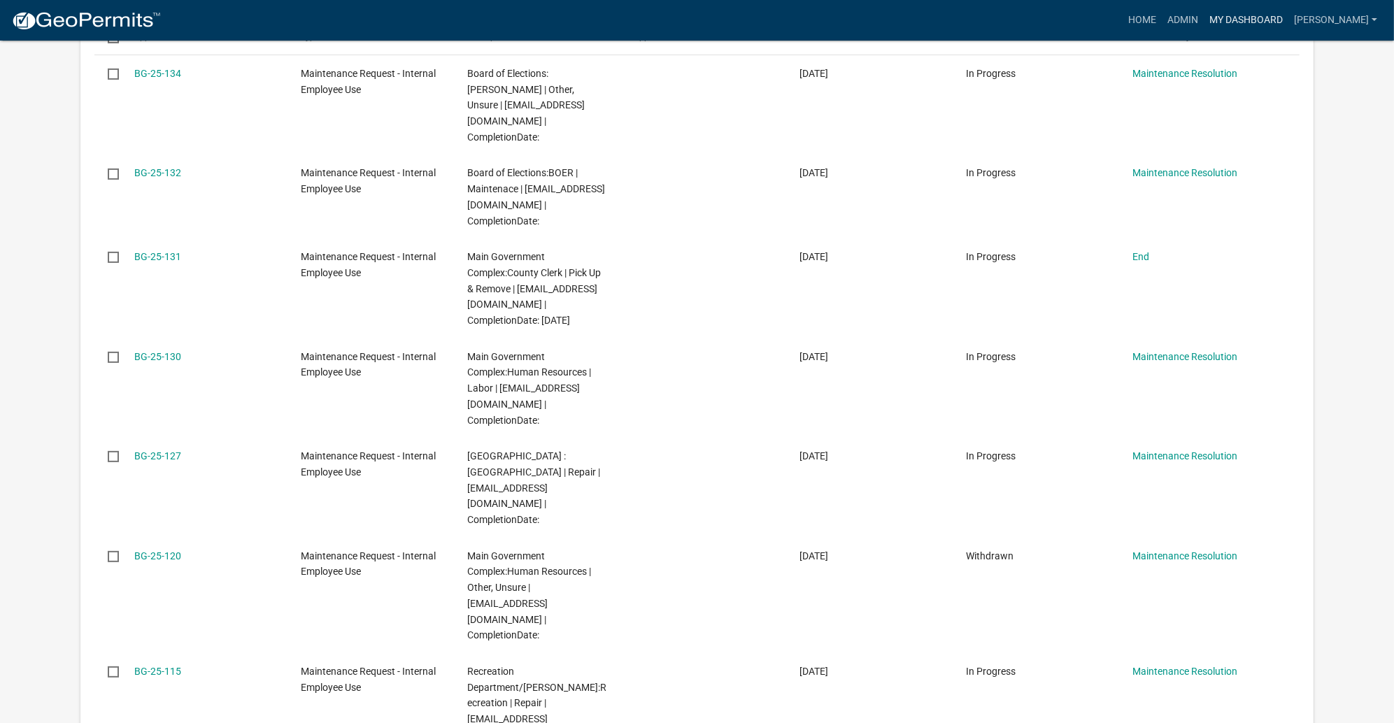
scroll to position [458, 0]
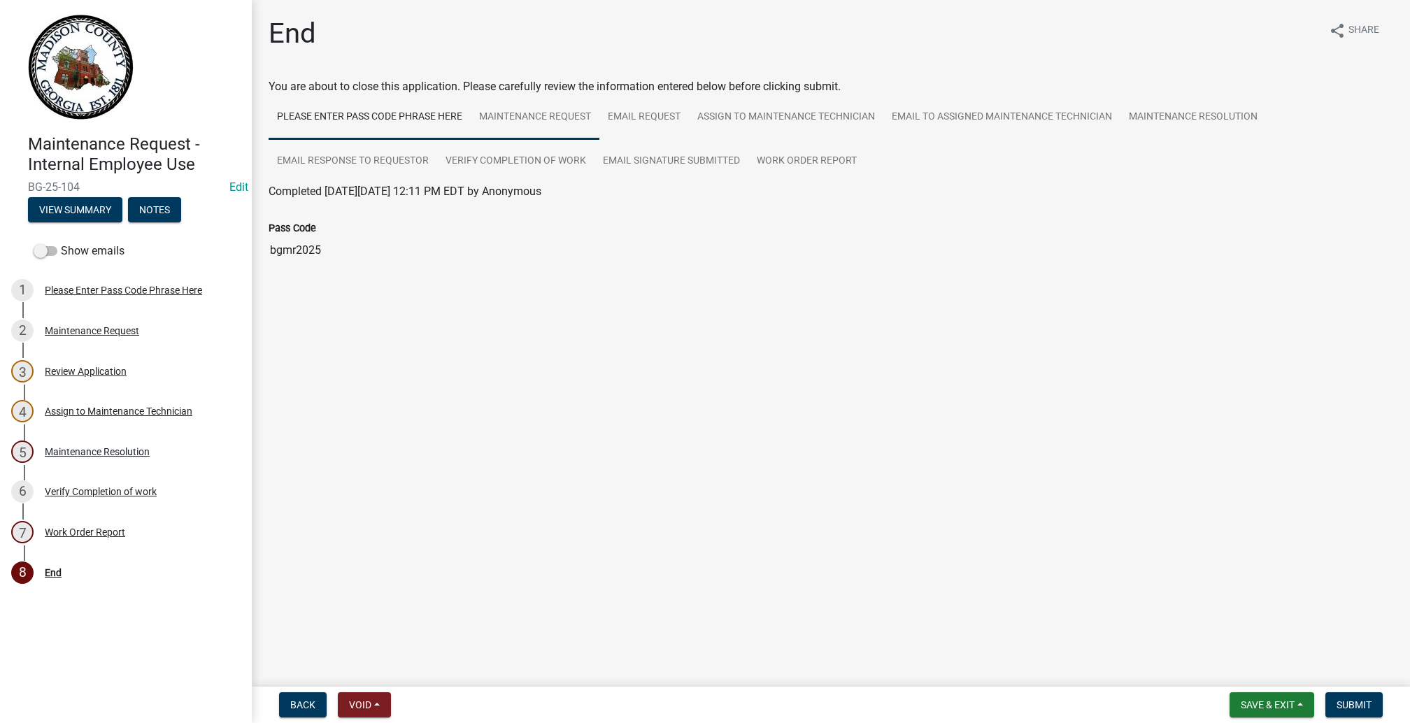
click at [599, 140] on link "Maintenance Request" at bounding box center [535, 117] width 129 height 45
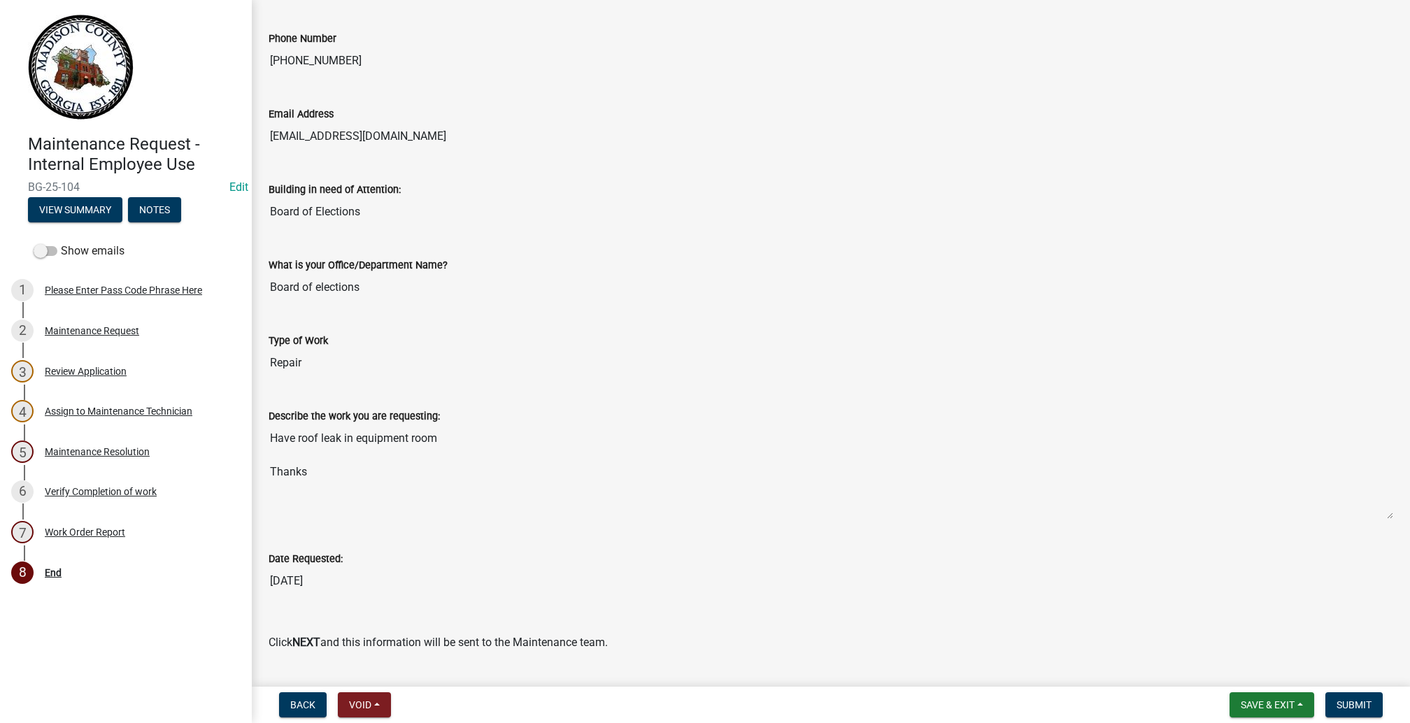
scroll to position [129, 0]
